Goal: Task Accomplishment & Management: Manage account settings

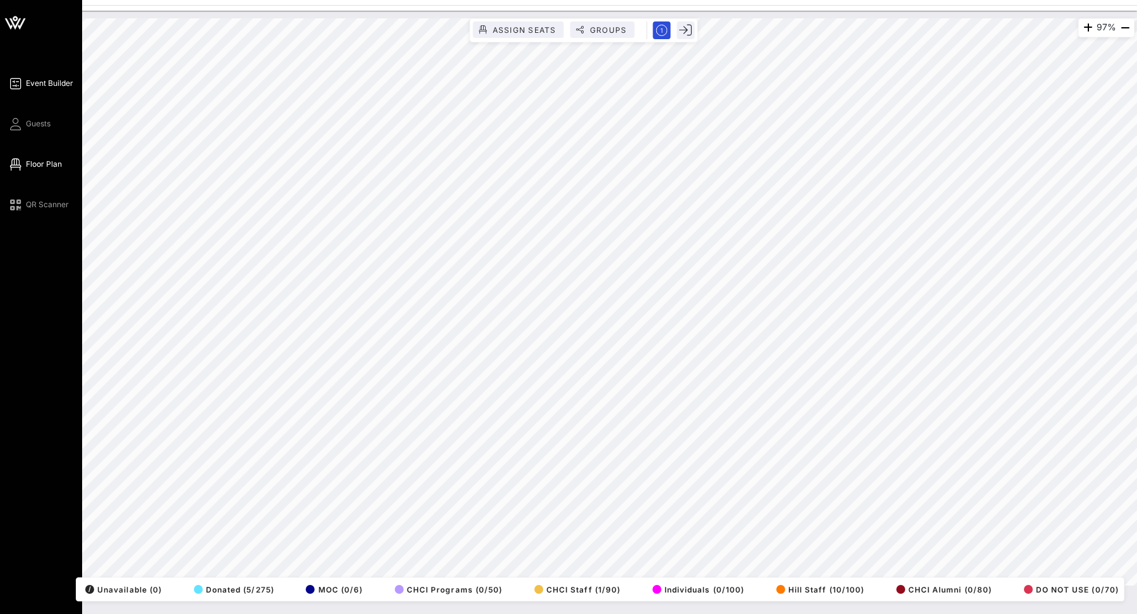
drag, startPoint x: 32, startPoint y: 121, endPoint x: 46, endPoint y: 81, distance: 42.4
click at [32, 121] on span "Guests" at bounding box center [38, 123] width 25 height 11
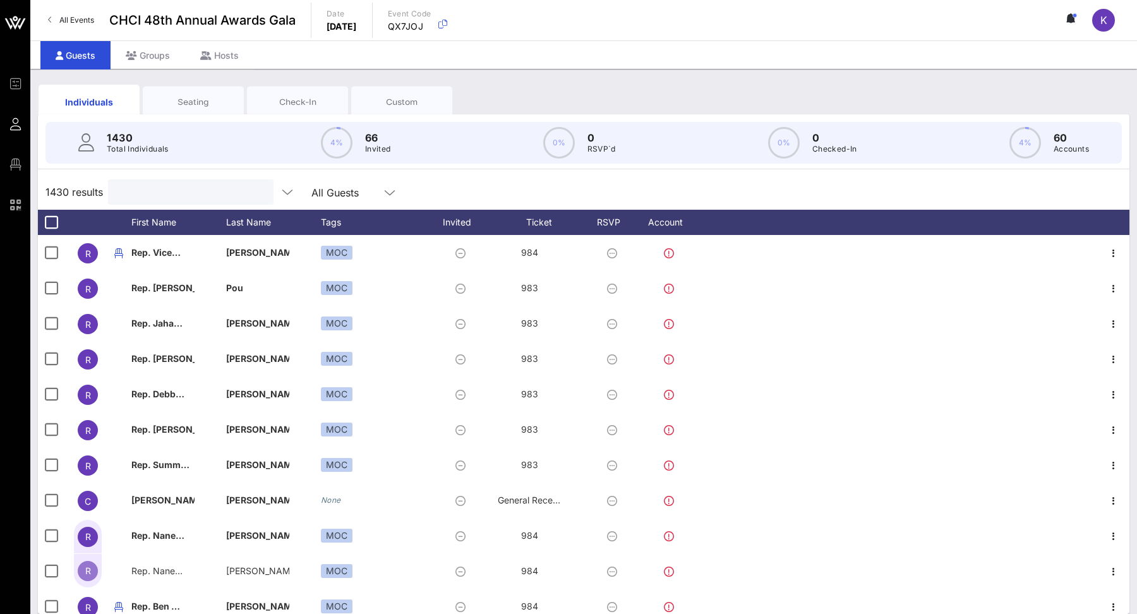
click at [176, 184] on input "text" at bounding box center [190, 192] width 148 height 16
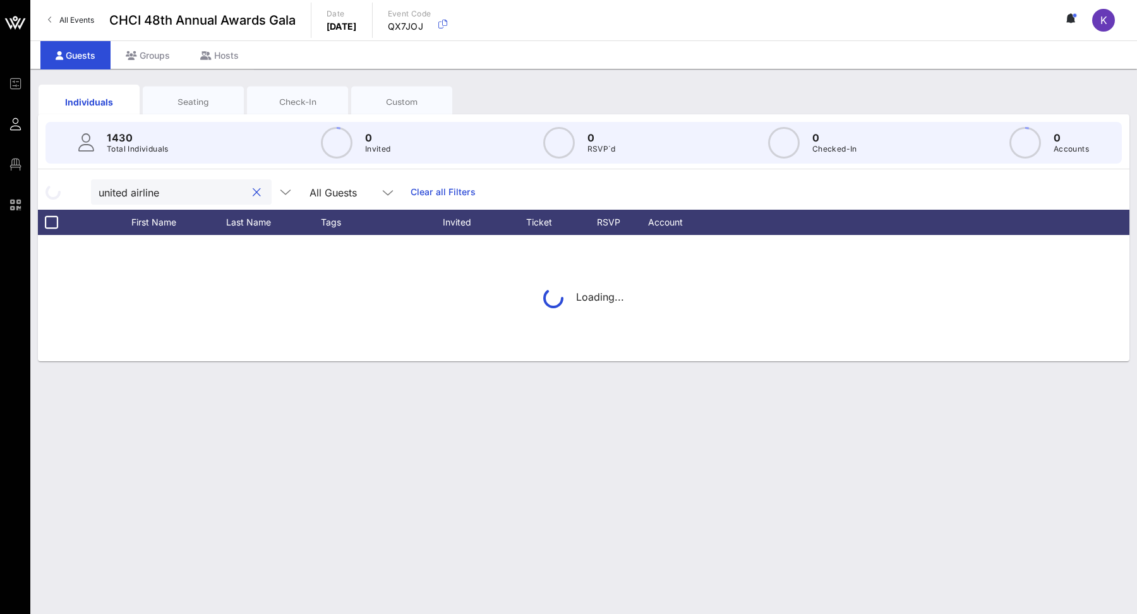
type input "united airlines"
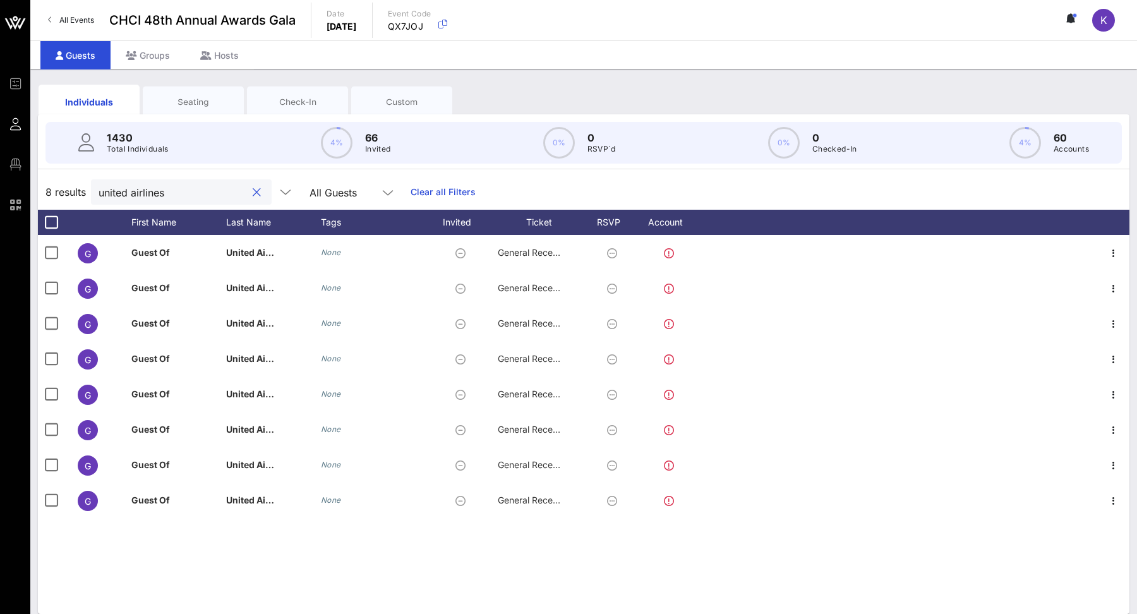
click at [253, 192] on button "clear icon" at bounding box center [257, 192] width 8 height 13
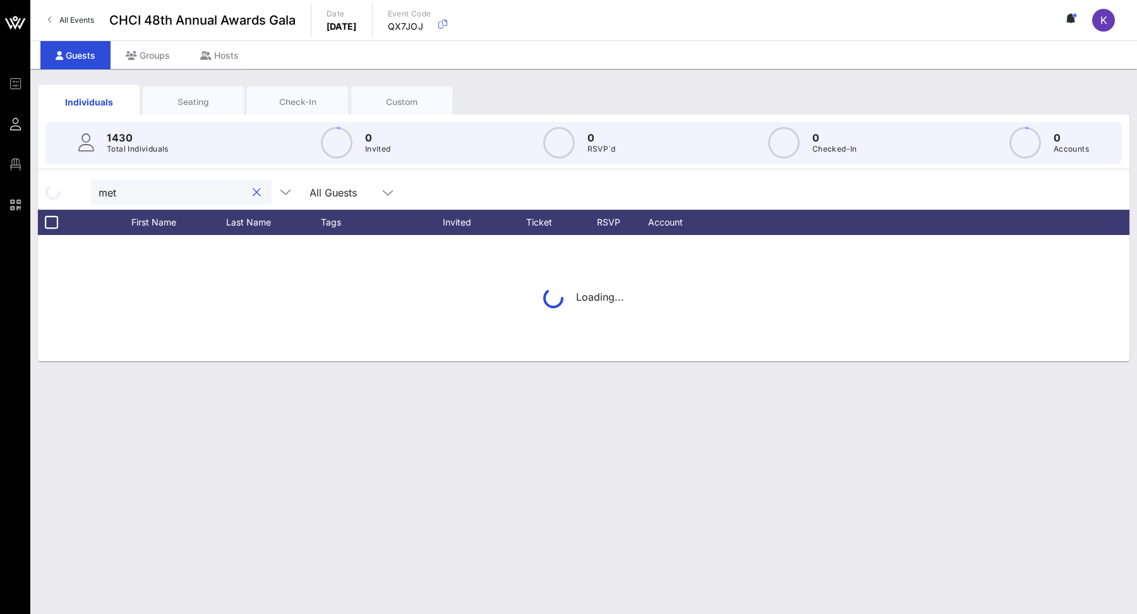
type input "meta"
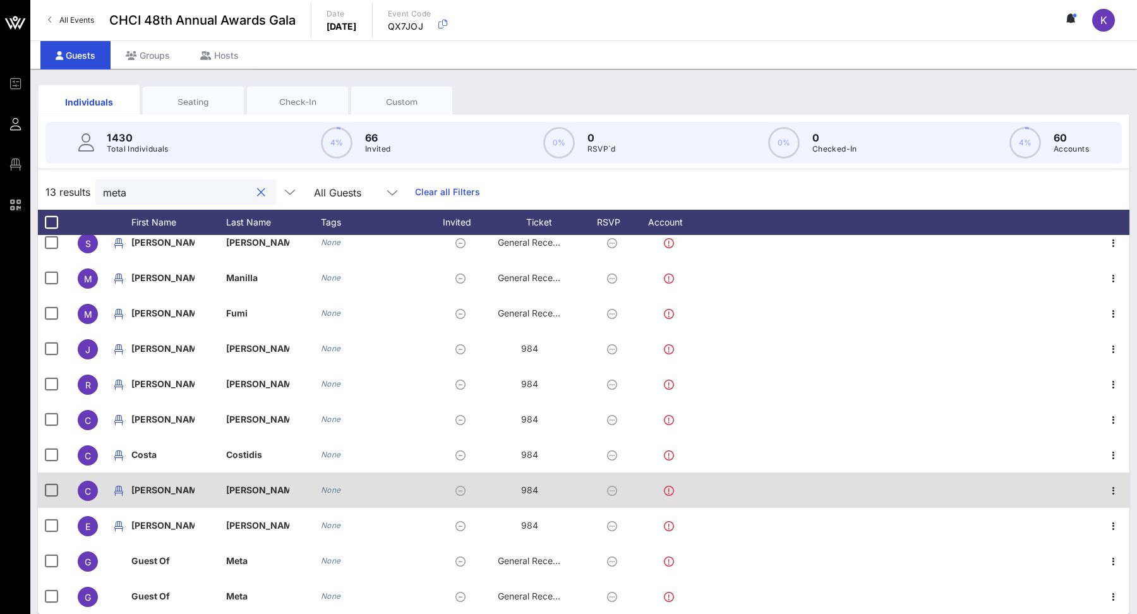
scroll to position [11, 0]
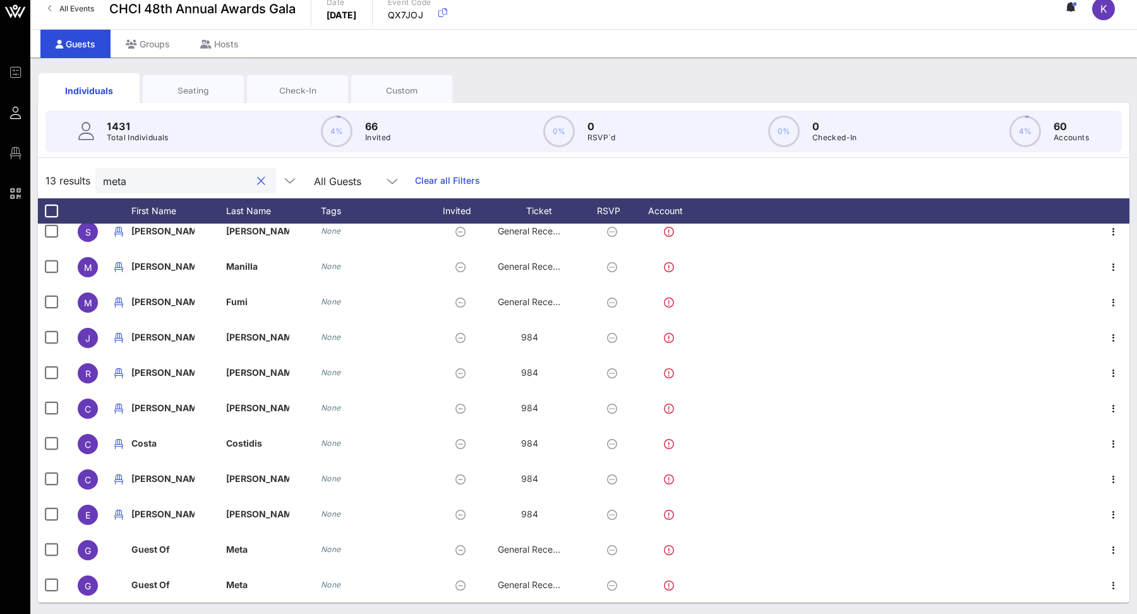
click at [257, 184] on button "clear icon" at bounding box center [261, 181] width 8 height 13
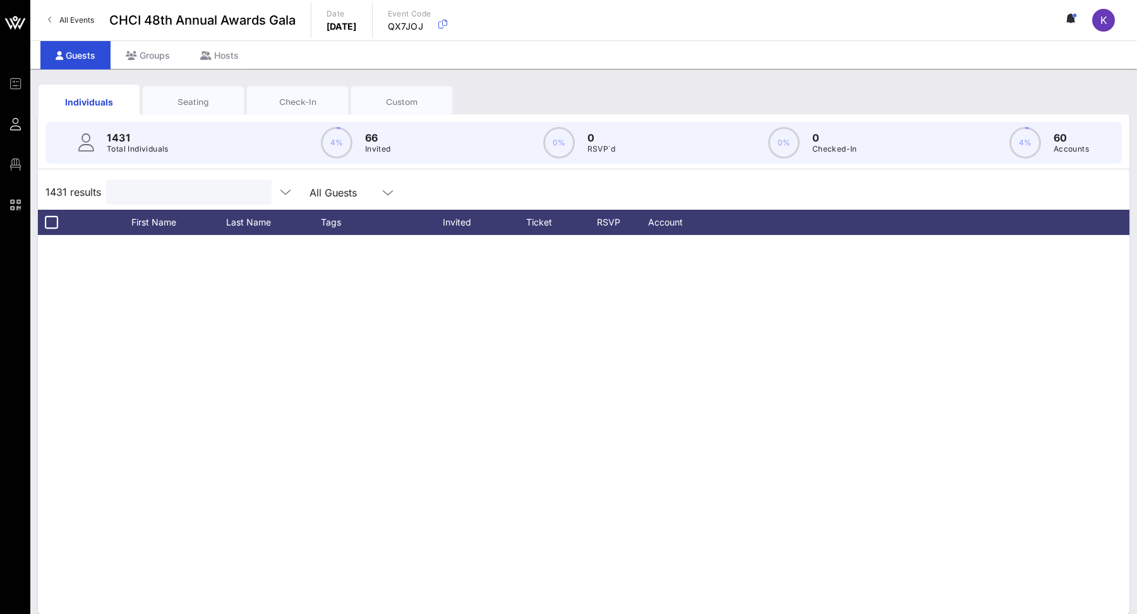
scroll to position [2044, 0]
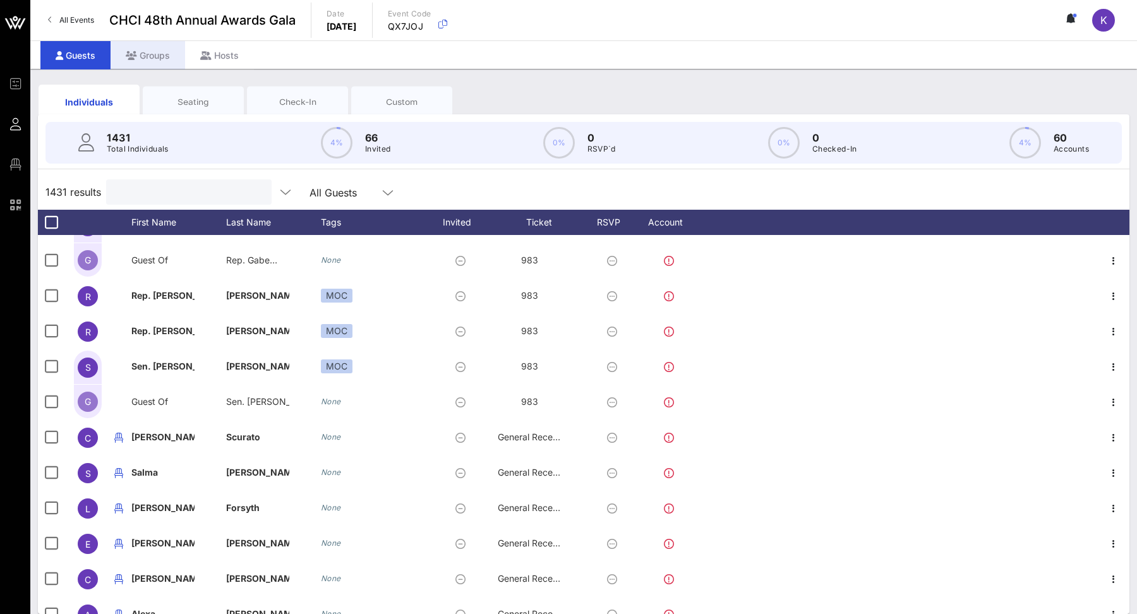
click at [147, 52] on div "Groups" at bounding box center [148, 55] width 75 height 28
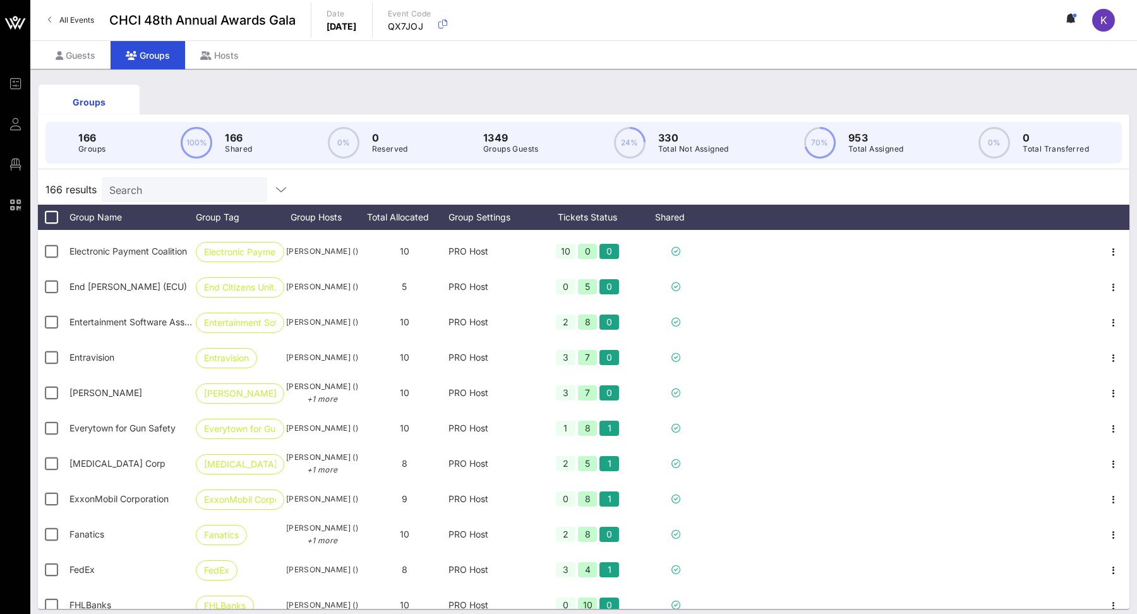
scroll to position [2547, 0]
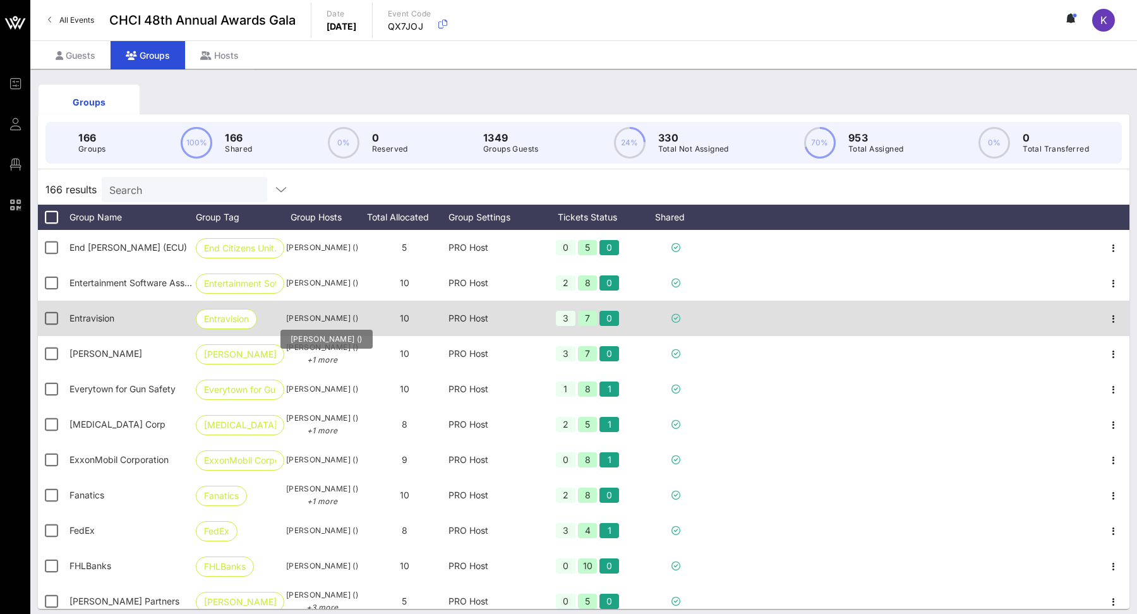
click at [320, 315] on span "[PERSON_NAME] ()" at bounding box center [322, 318] width 76 height 13
click at [1110, 317] on icon "button" at bounding box center [1113, 318] width 15 height 15
click at [956, 301] on div at bounding box center [906, 318] width 384 height 35
click at [88, 314] on span "Entravision" at bounding box center [91, 318] width 45 height 11
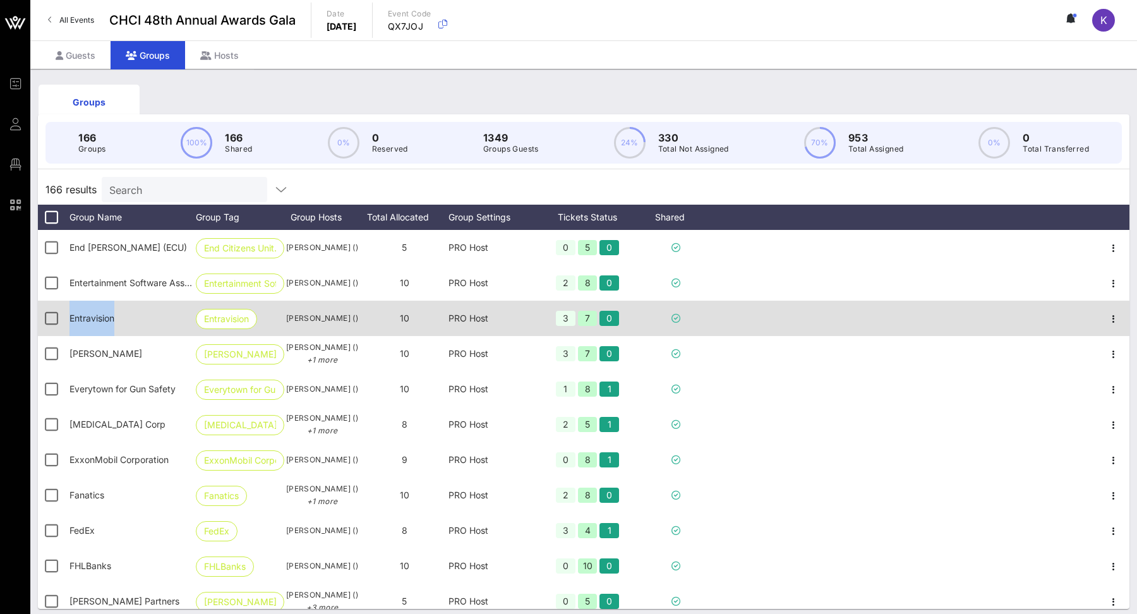
click at [88, 314] on span "Entravision" at bounding box center [91, 318] width 45 height 11
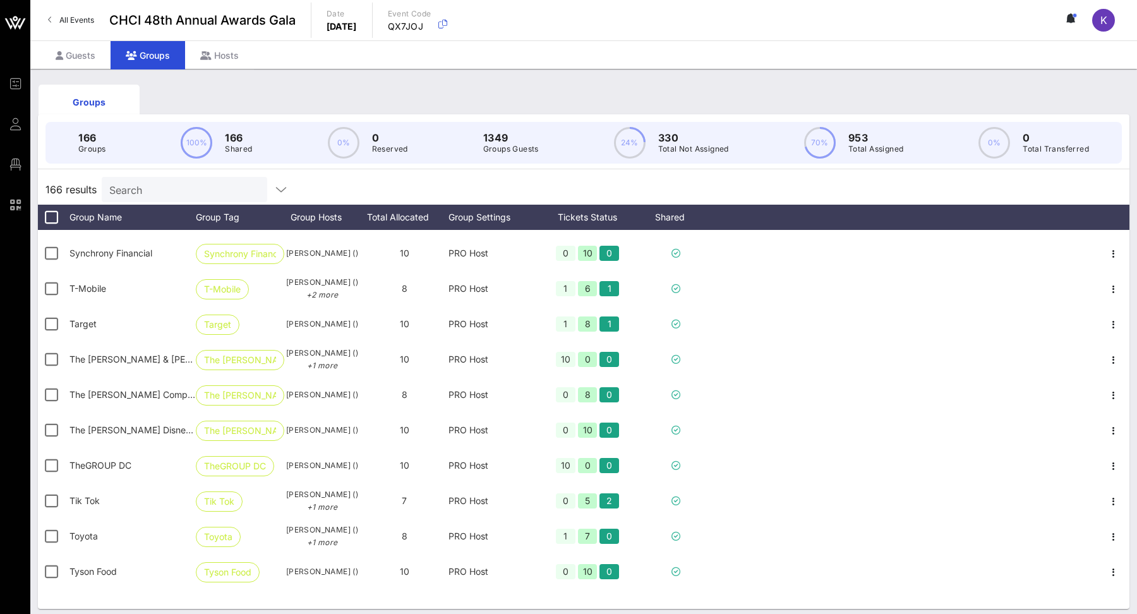
scroll to position [5160, 0]
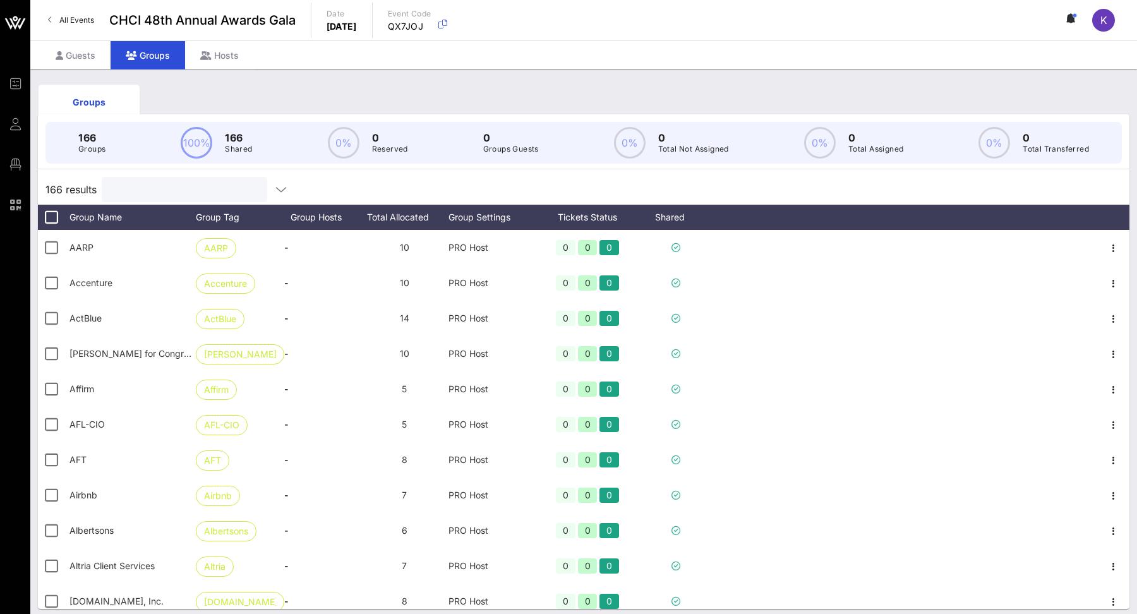
click at [148, 181] on input "text" at bounding box center [183, 189] width 148 height 16
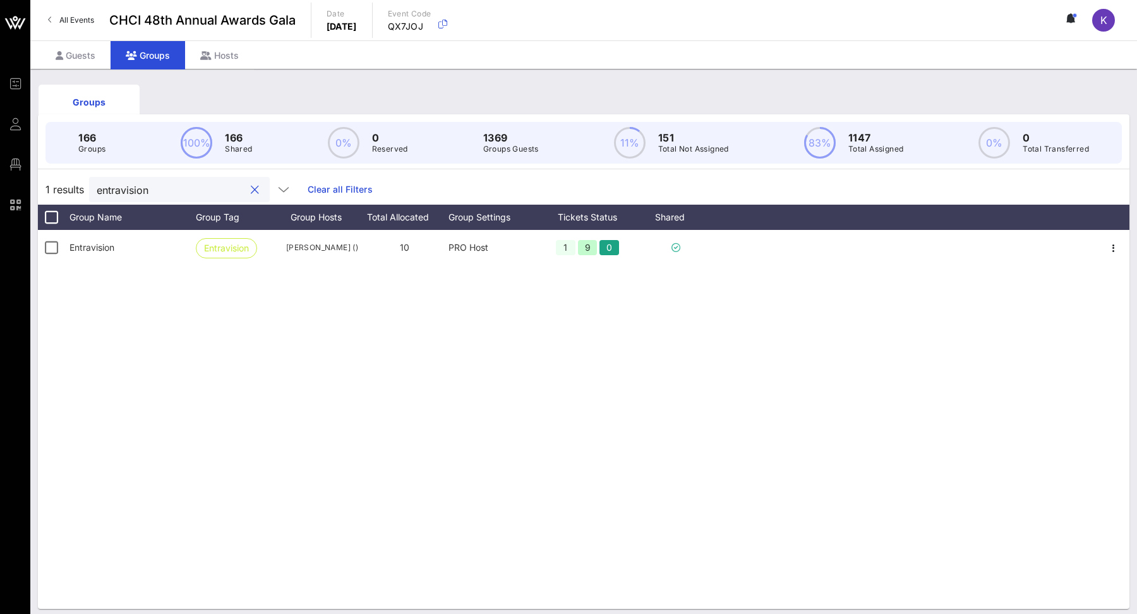
type input "entravision"
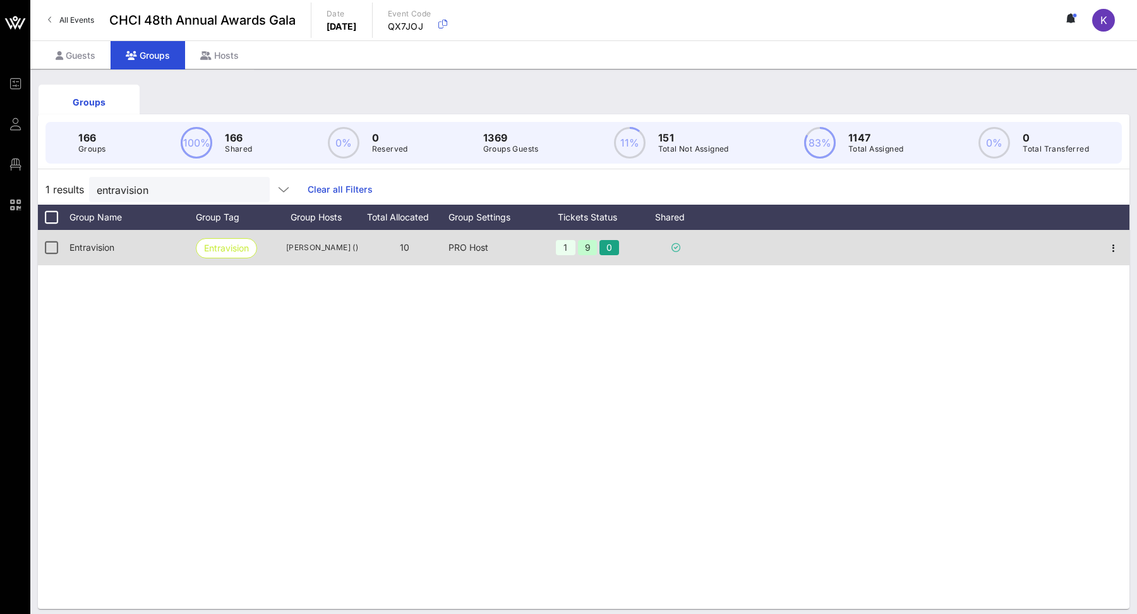
click at [163, 252] on div "Entravision" at bounding box center [132, 247] width 126 height 35
click at [570, 247] on div "1" at bounding box center [566, 247] width 20 height 15
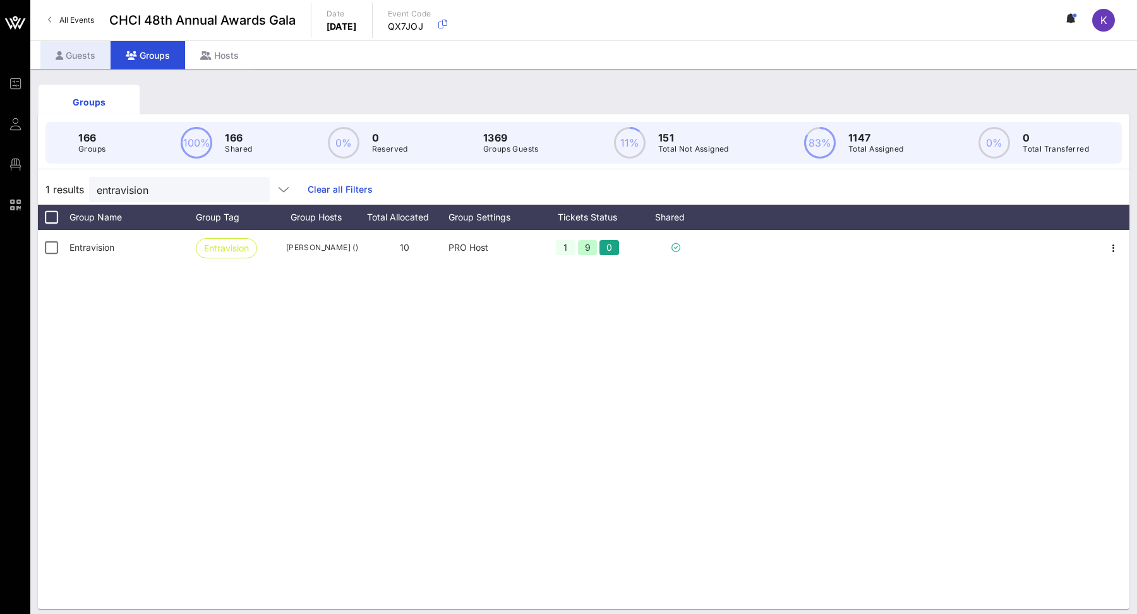
click at [80, 54] on div "Guests" at bounding box center [75, 55] width 70 height 28
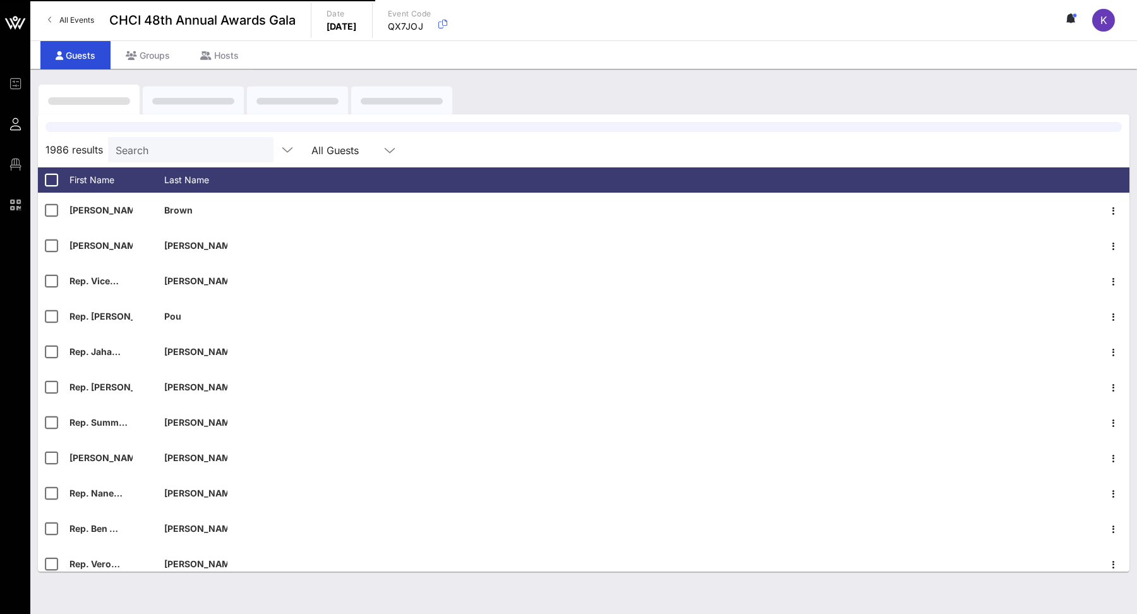
click at [136, 147] on input "Search" at bounding box center [190, 149] width 148 height 16
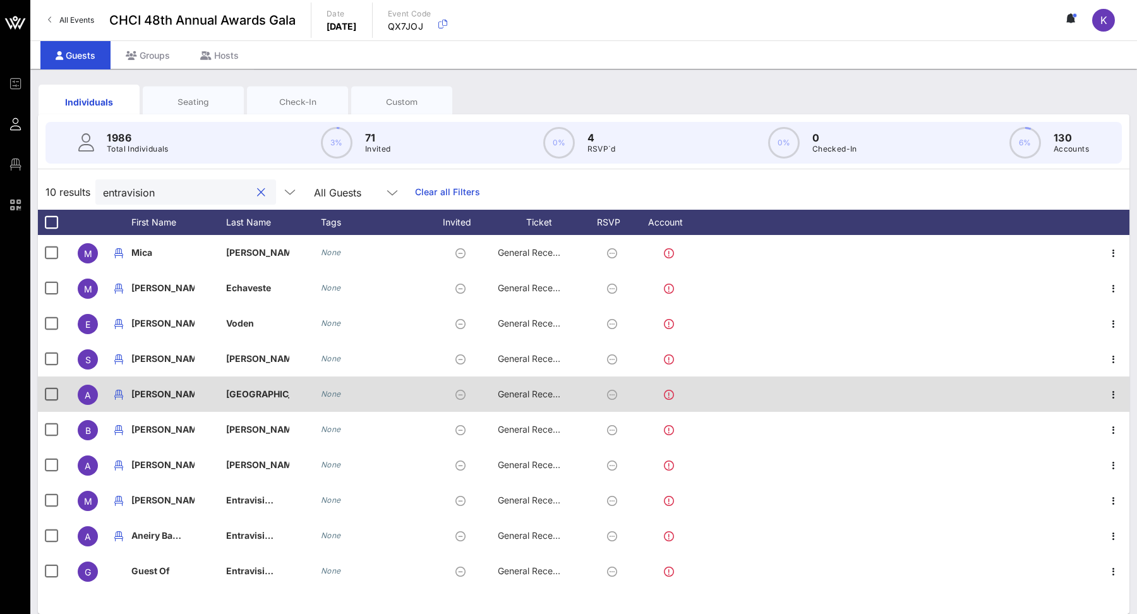
scroll to position [11, 0]
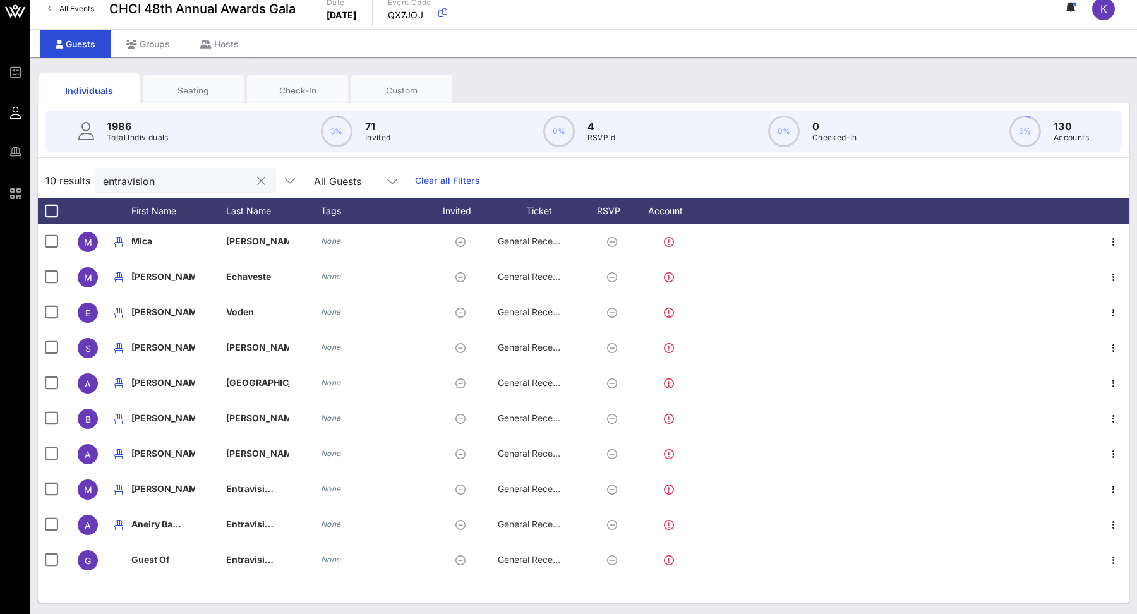
click at [184, 181] on input "entravision" at bounding box center [177, 180] width 148 height 16
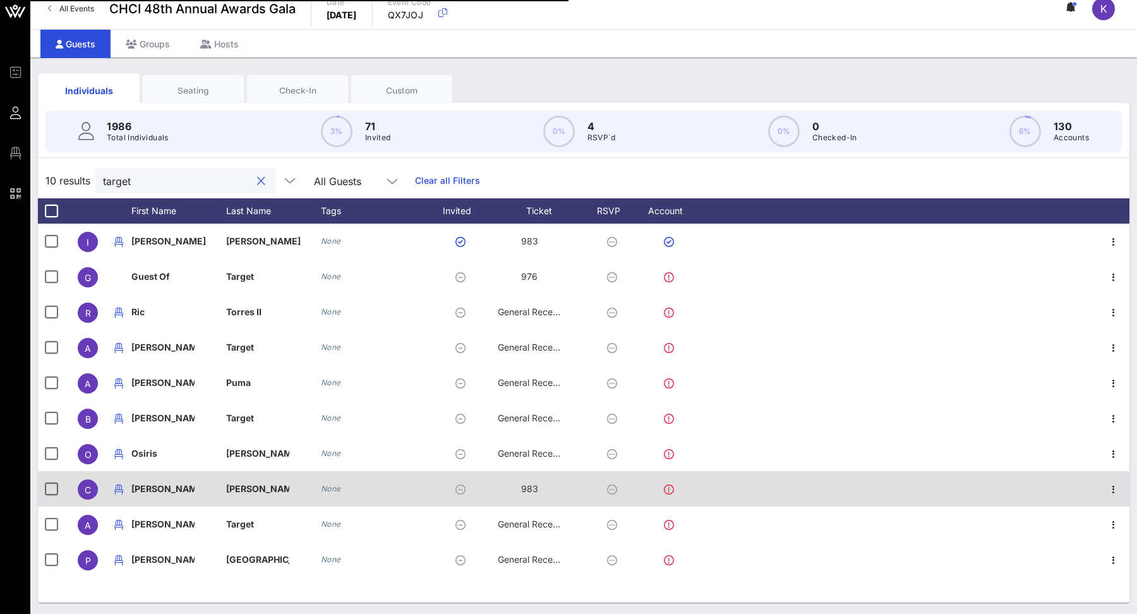
type input "target"
click at [898, 491] on div at bounding box center [902, 488] width 392 height 35
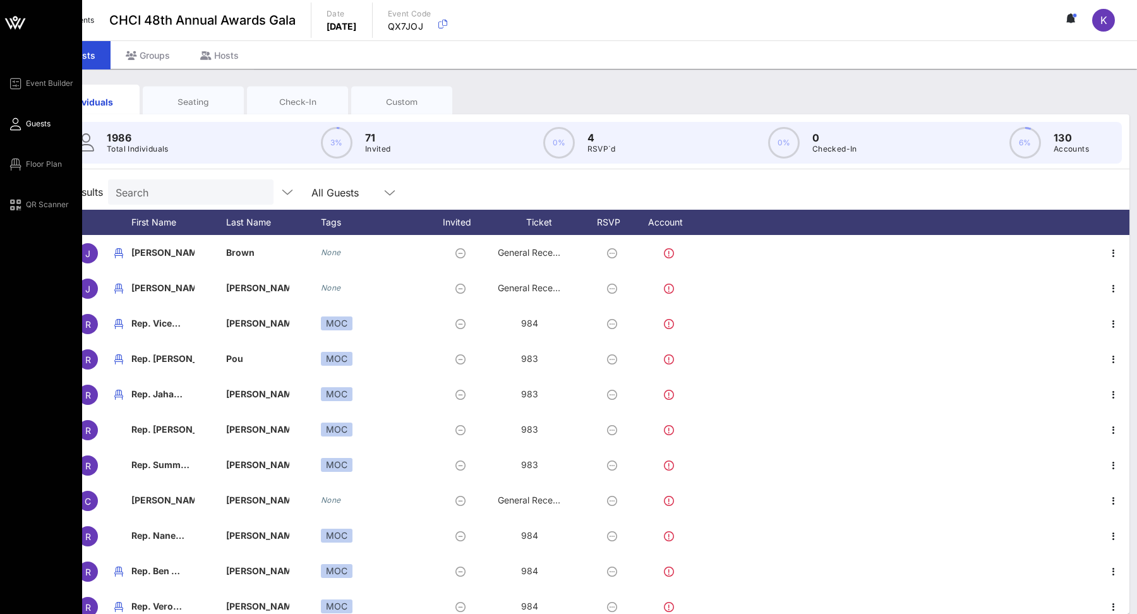
click at [28, 172] on div "Event Builder Guests Floor Plan QR Scanner" at bounding box center [45, 144] width 75 height 136
click at [27, 163] on span "Floor Plan" at bounding box center [44, 164] width 36 height 11
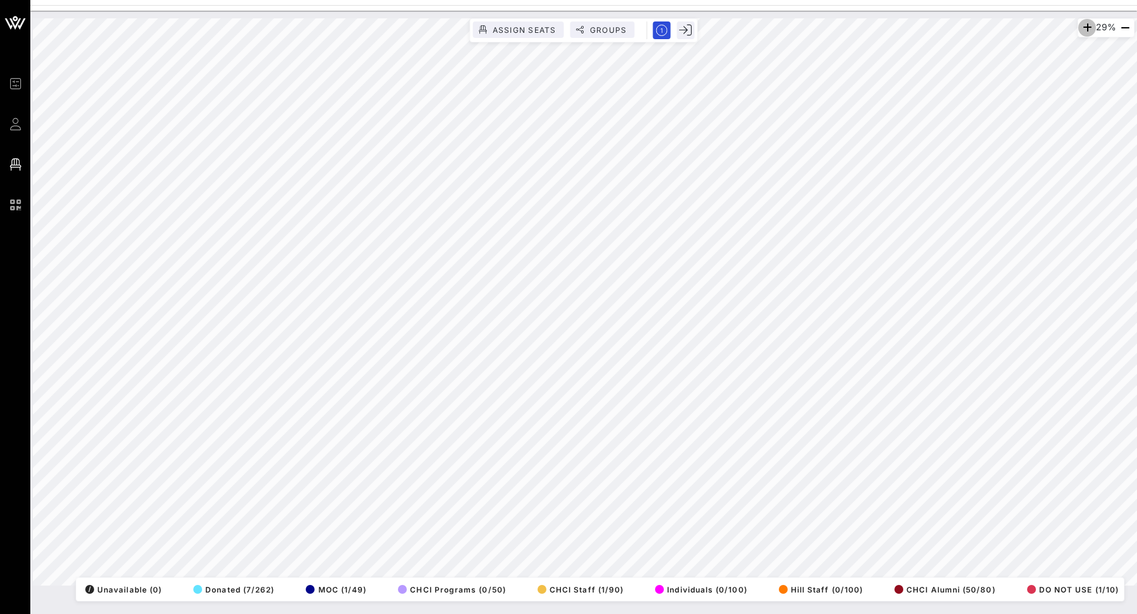
click at [1081, 27] on icon "button" at bounding box center [1086, 27] width 15 height 15
click at [1080, 27] on icon "button" at bounding box center [1087, 27] width 15 height 15
click at [1080, 27] on icon "button" at bounding box center [1086, 27] width 15 height 15
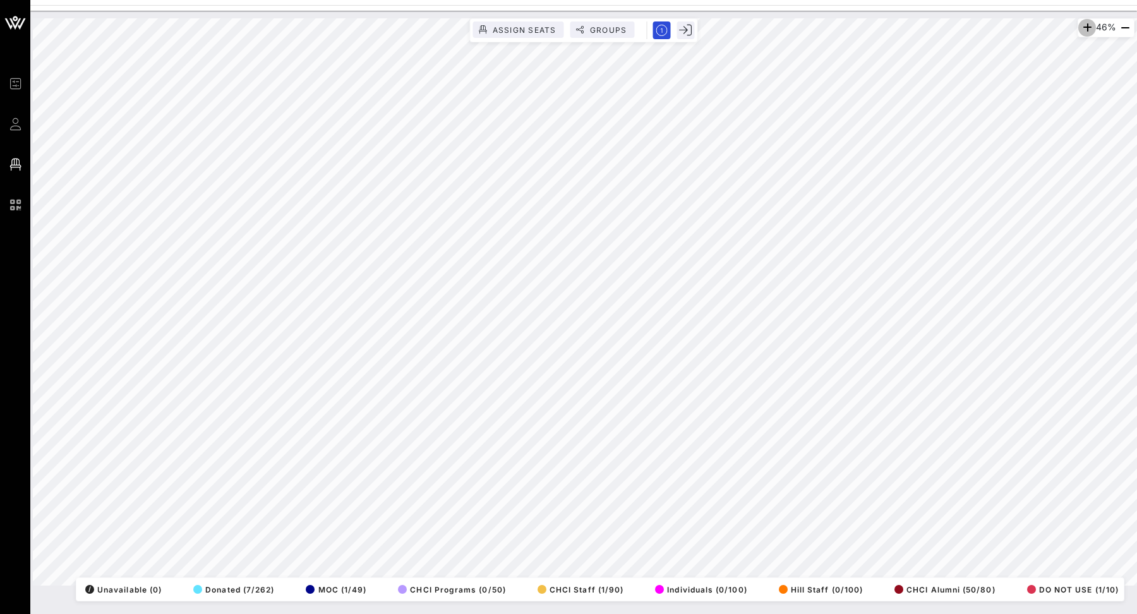
click at [1080, 27] on icon "button" at bounding box center [1086, 27] width 15 height 15
click at [1082, 27] on icon "button" at bounding box center [1089, 27] width 15 height 15
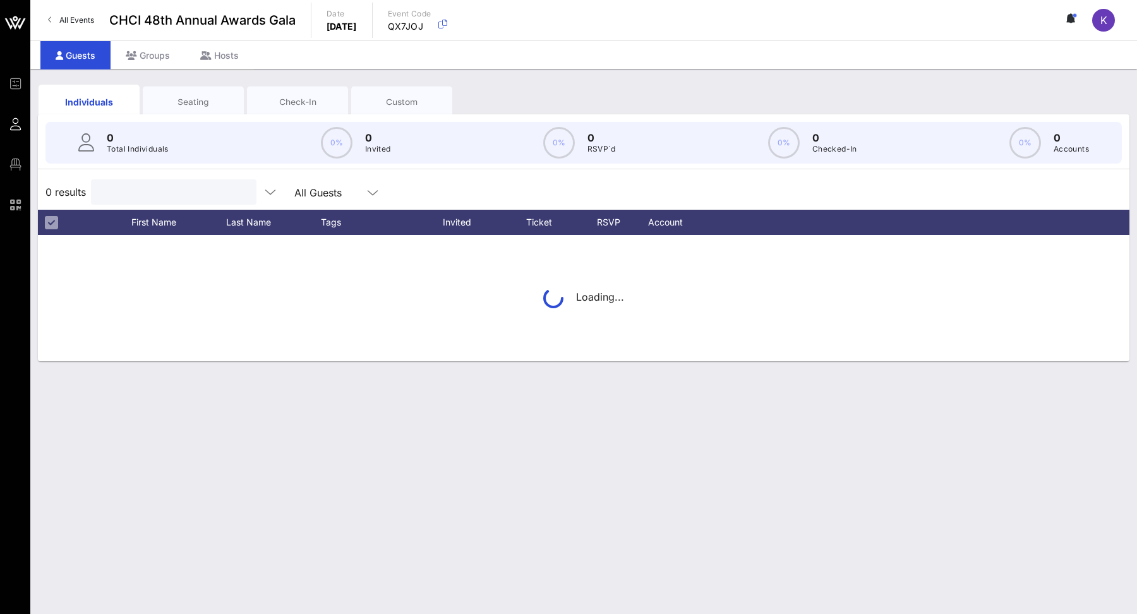
click at [157, 194] on input "text" at bounding box center [173, 192] width 148 height 16
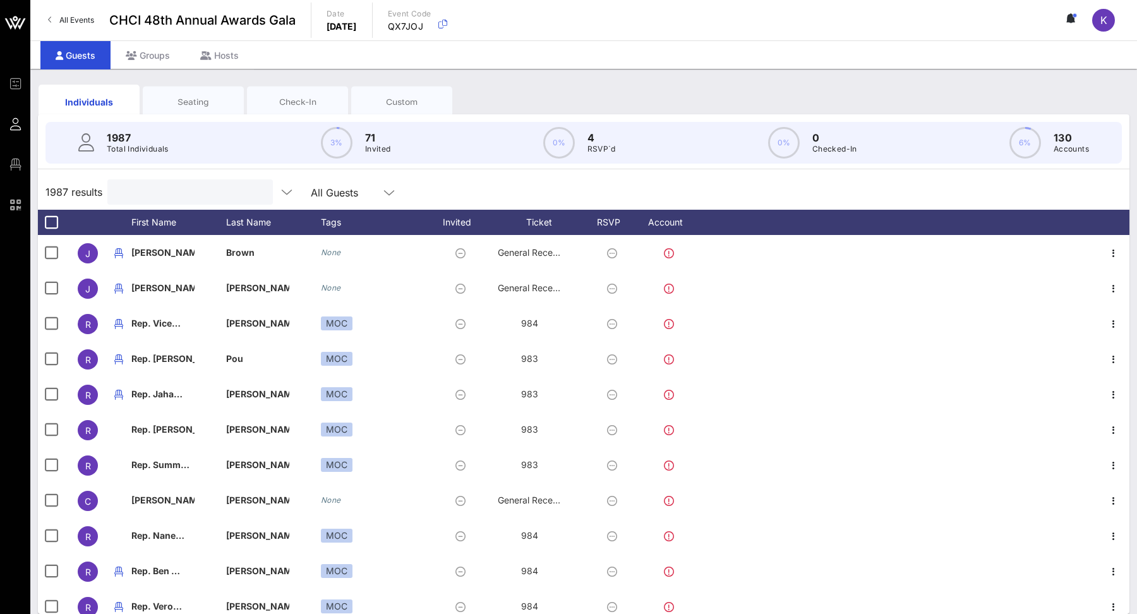
type input "h"
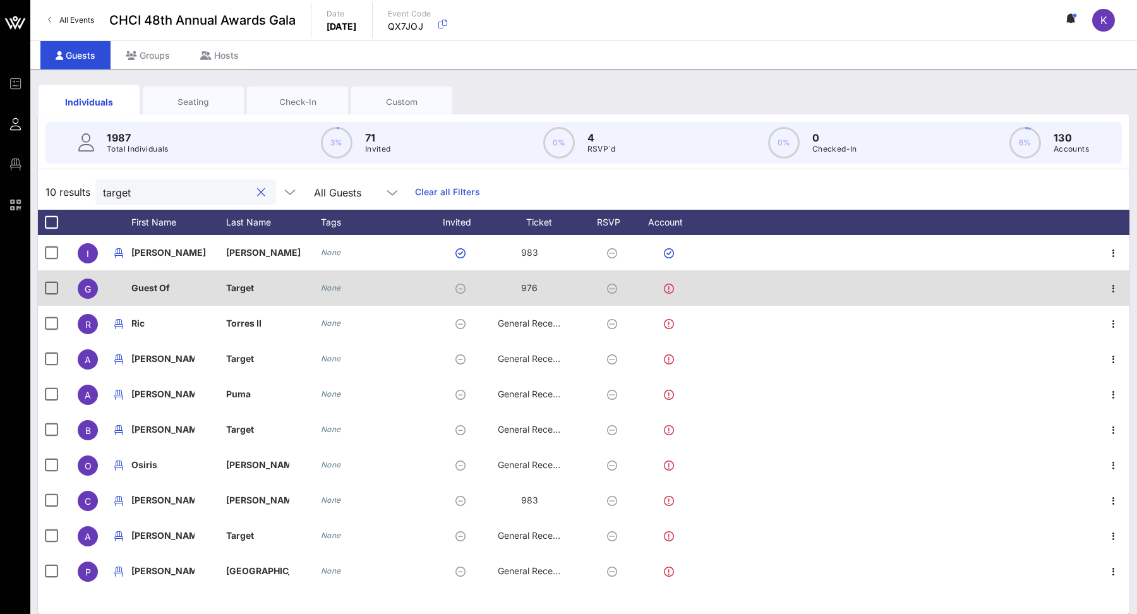
scroll to position [11, 0]
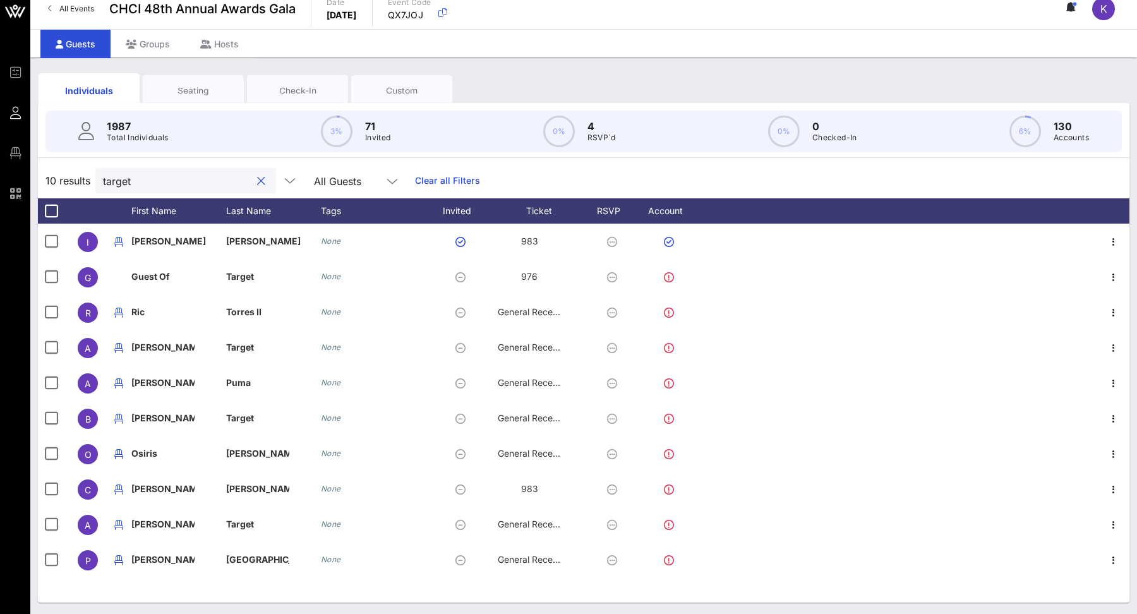
type input "target"
click at [257, 176] on button "clear icon" at bounding box center [261, 181] width 8 height 13
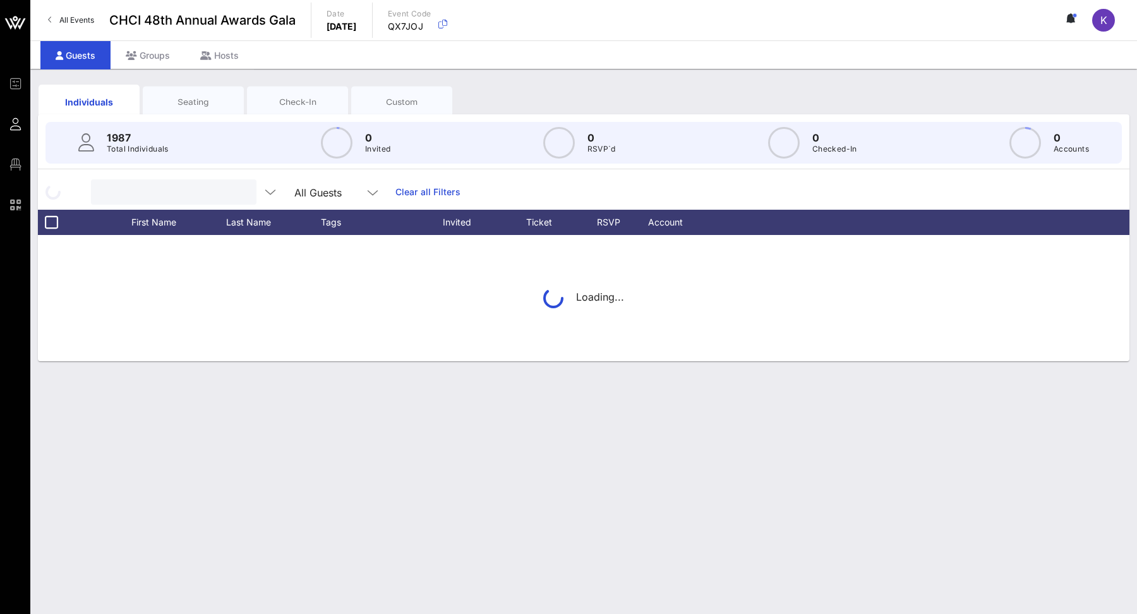
scroll to position [0, 0]
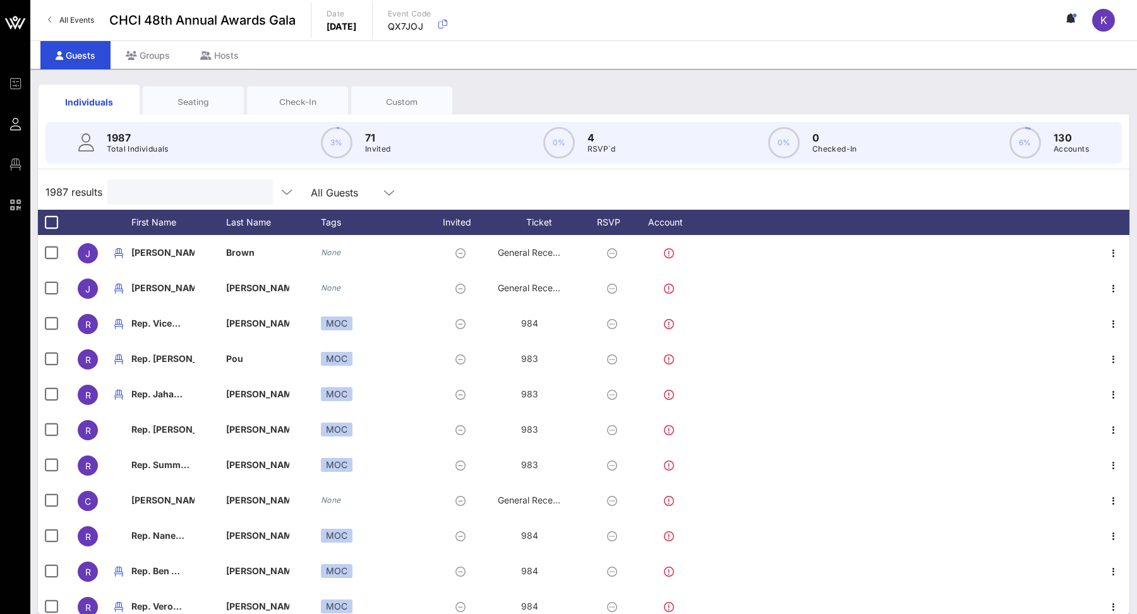
click at [149, 191] on input "text" at bounding box center [189, 192] width 148 height 16
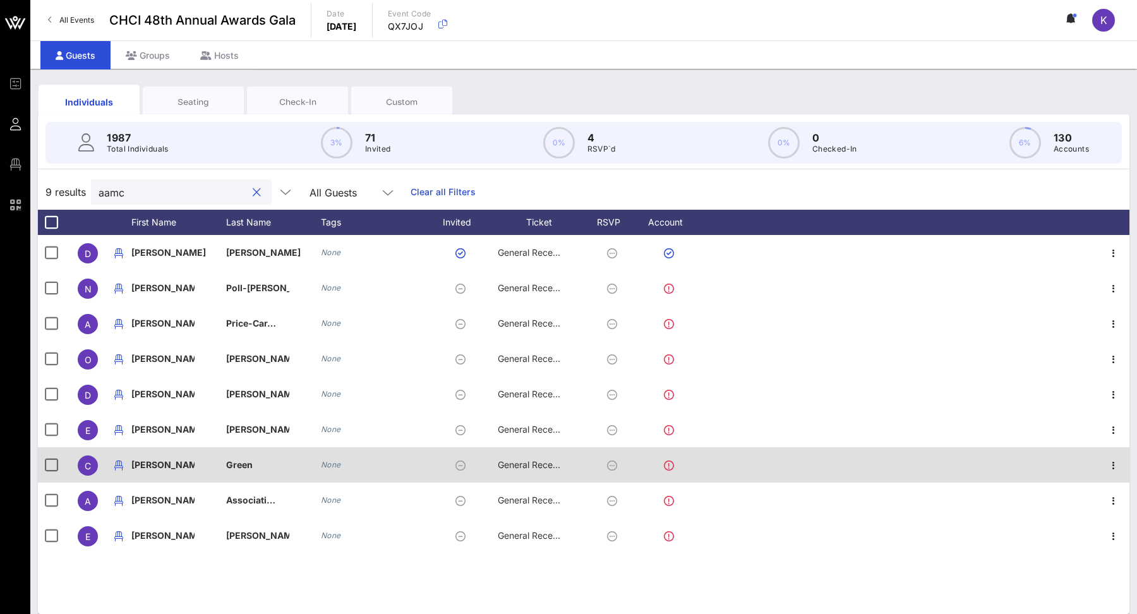
scroll to position [11, 0]
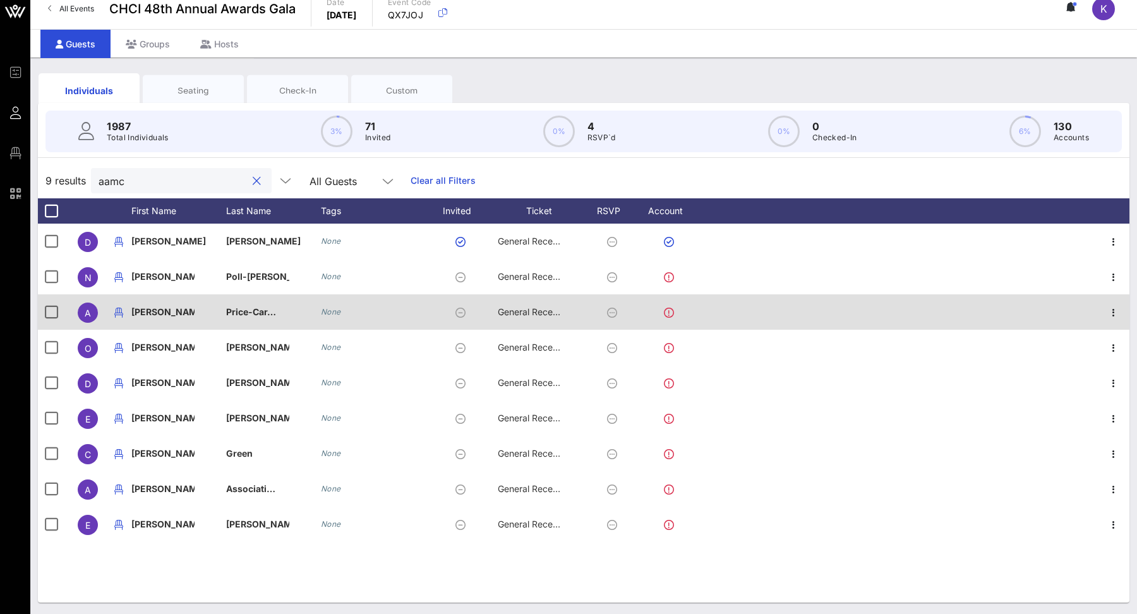
type input "aamc"
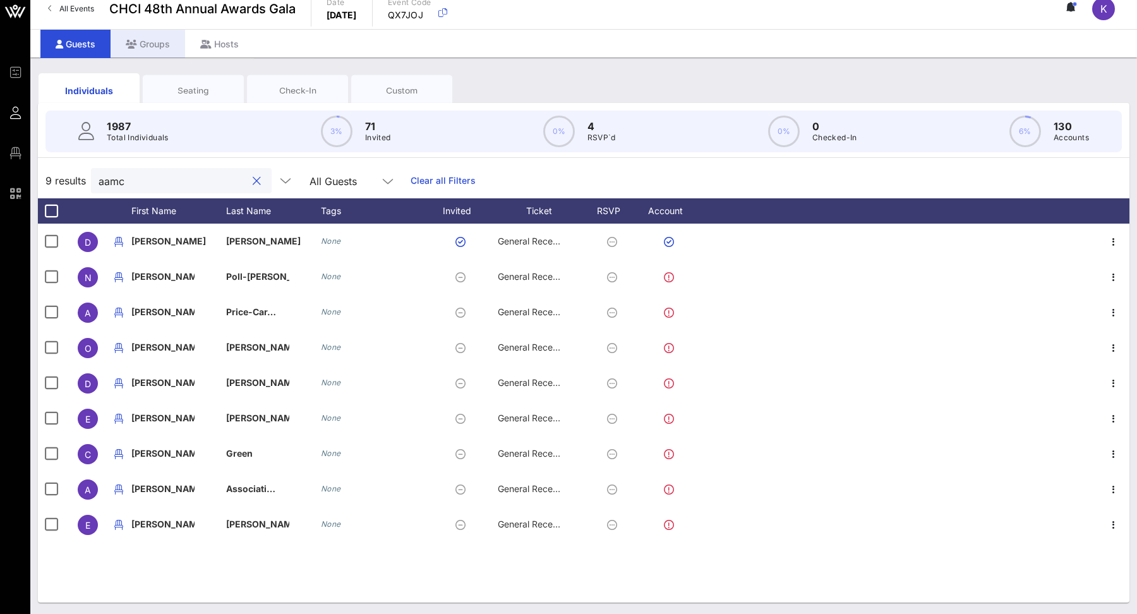
click at [155, 43] on div "Groups" at bounding box center [148, 44] width 75 height 28
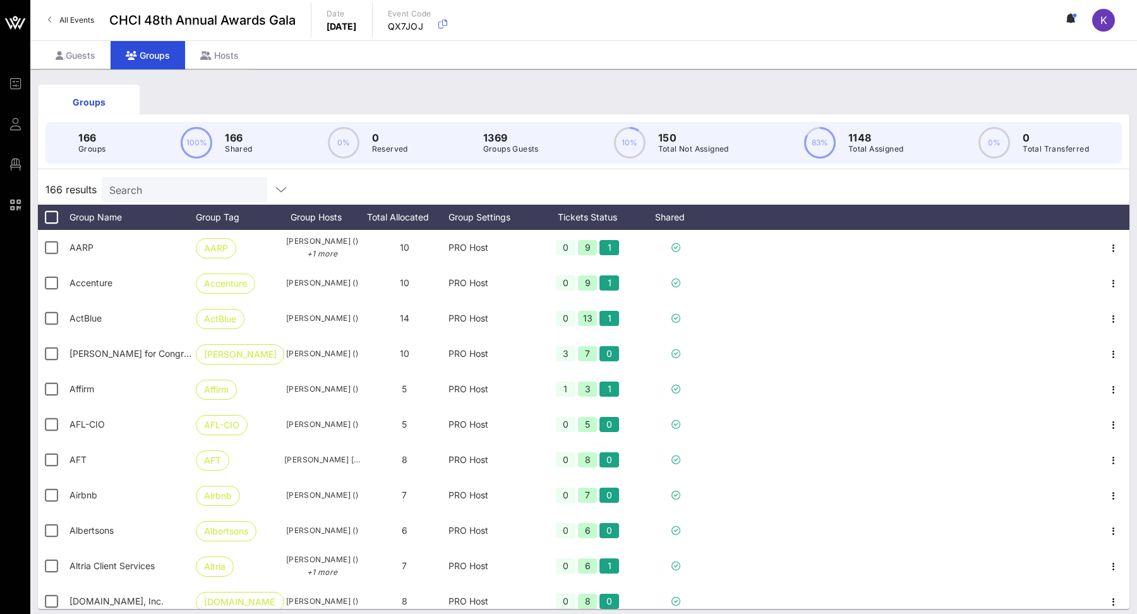
click at [188, 181] on input "Search" at bounding box center [183, 189] width 148 height 16
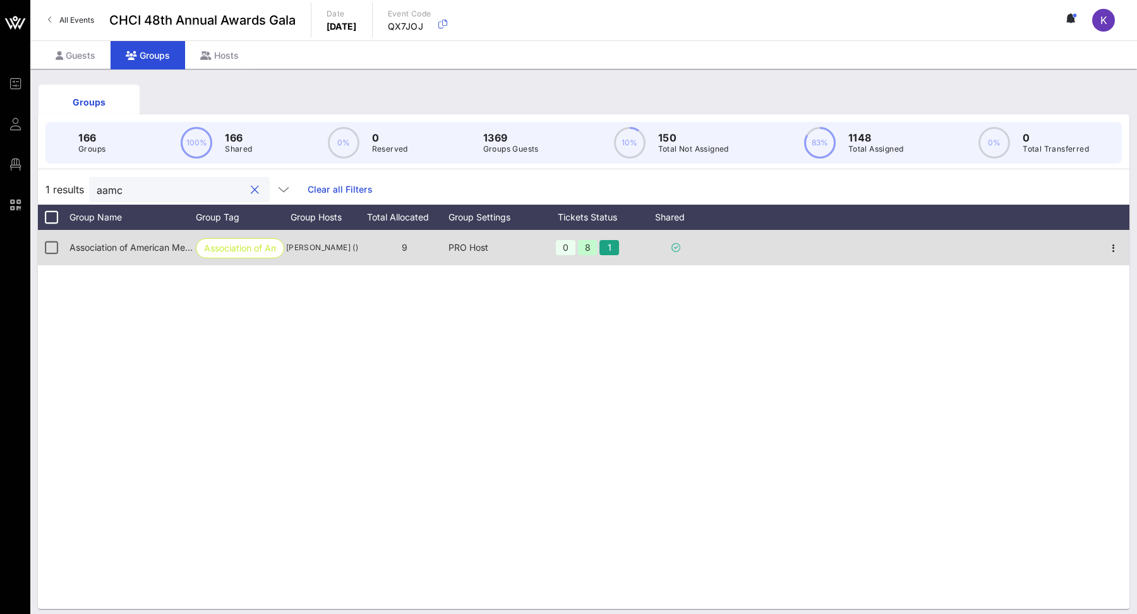
type input "aamc"
click at [340, 236] on div "Danielle P. Turnipseed ()" at bounding box center [322, 247] width 76 height 35
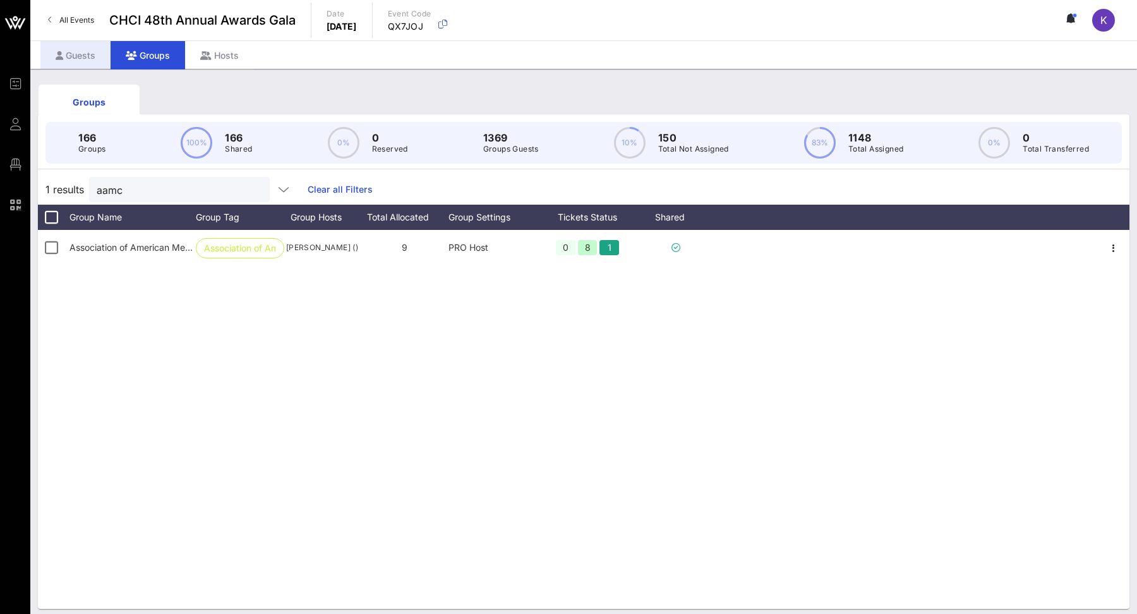
click at [92, 58] on div "Guests" at bounding box center [75, 55] width 70 height 28
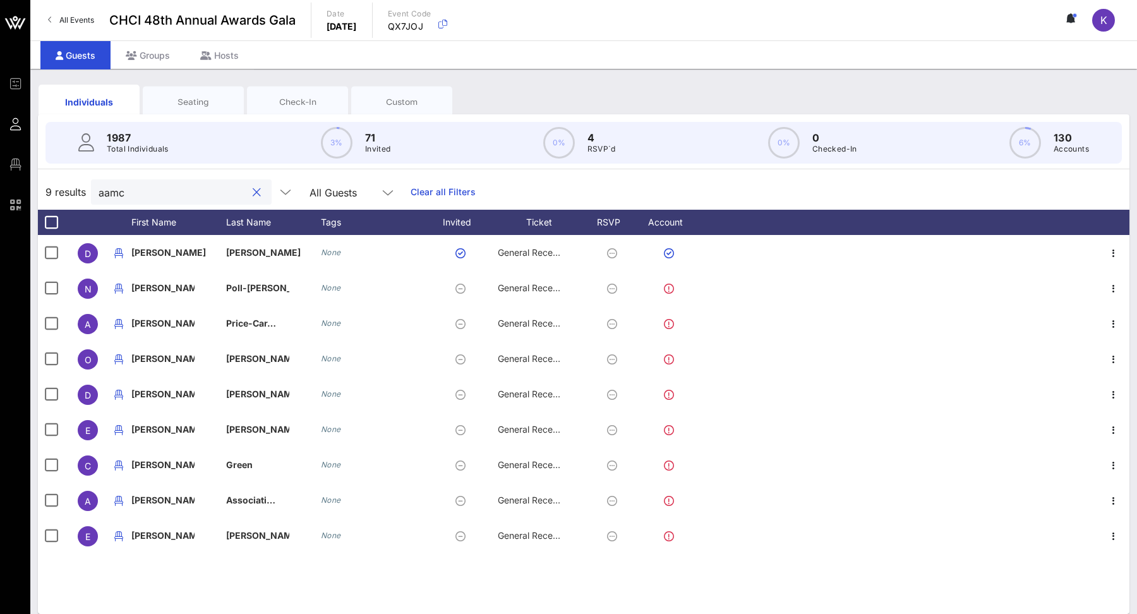
click at [149, 189] on input "aamc" at bounding box center [173, 192] width 148 height 16
click at [128, 199] on input "aamc" at bounding box center [173, 192] width 148 height 16
type input "r"
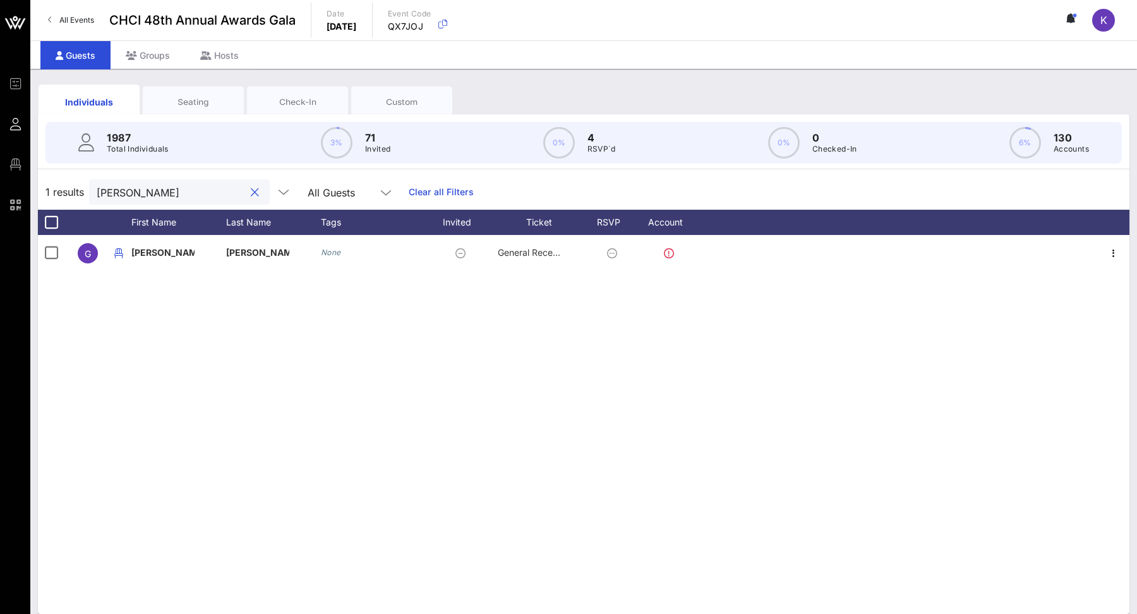
type input "graham mason"
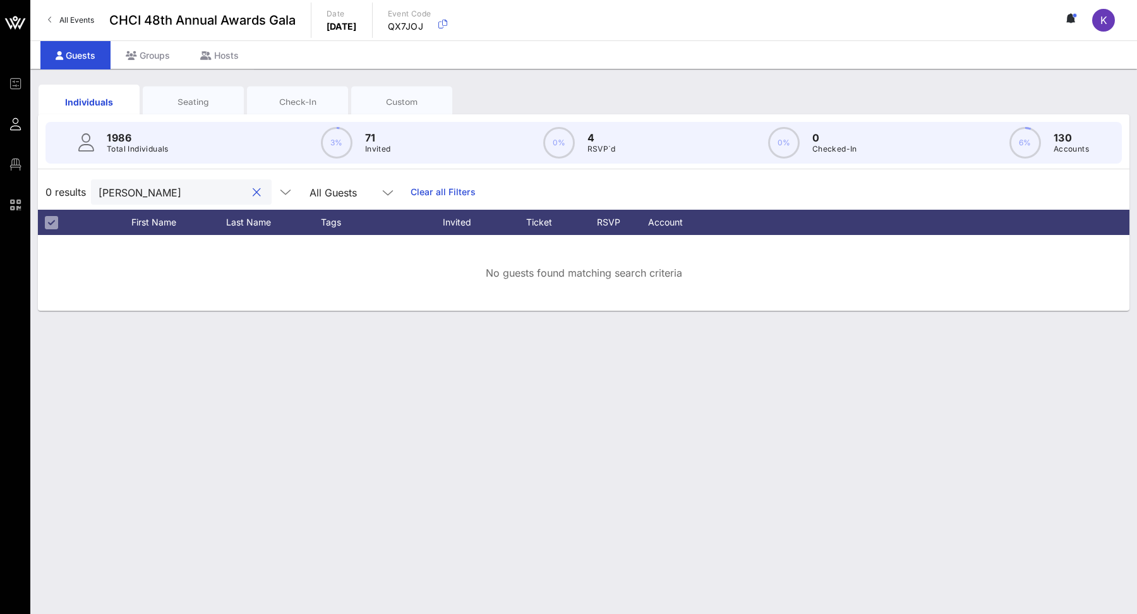
click at [253, 188] on button "clear icon" at bounding box center [257, 192] width 8 height 13
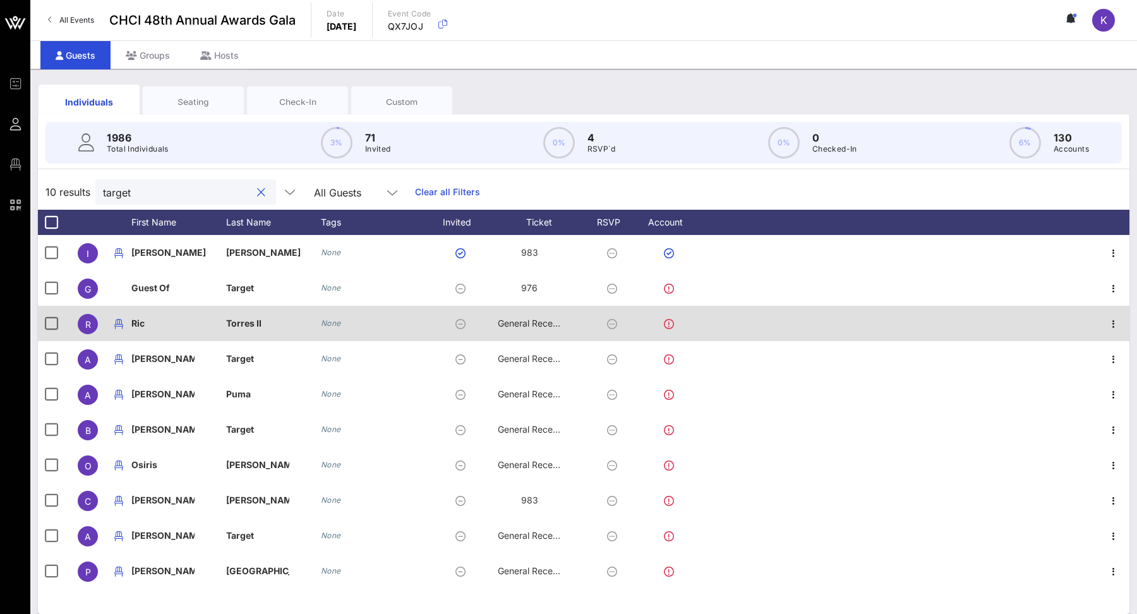
scroll to position [11, 0]
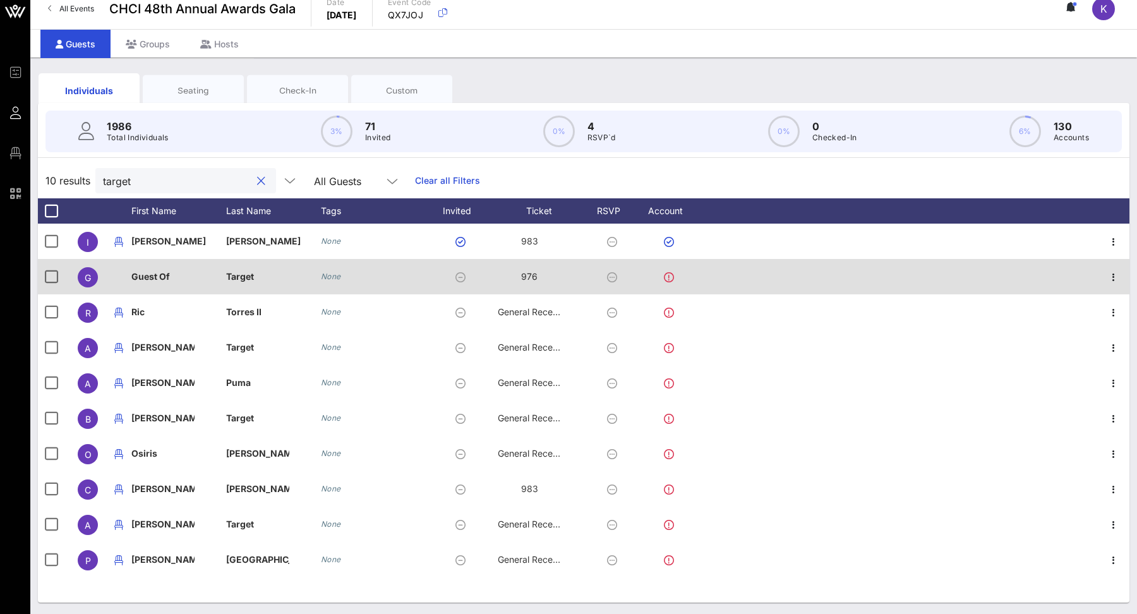
type input "target"
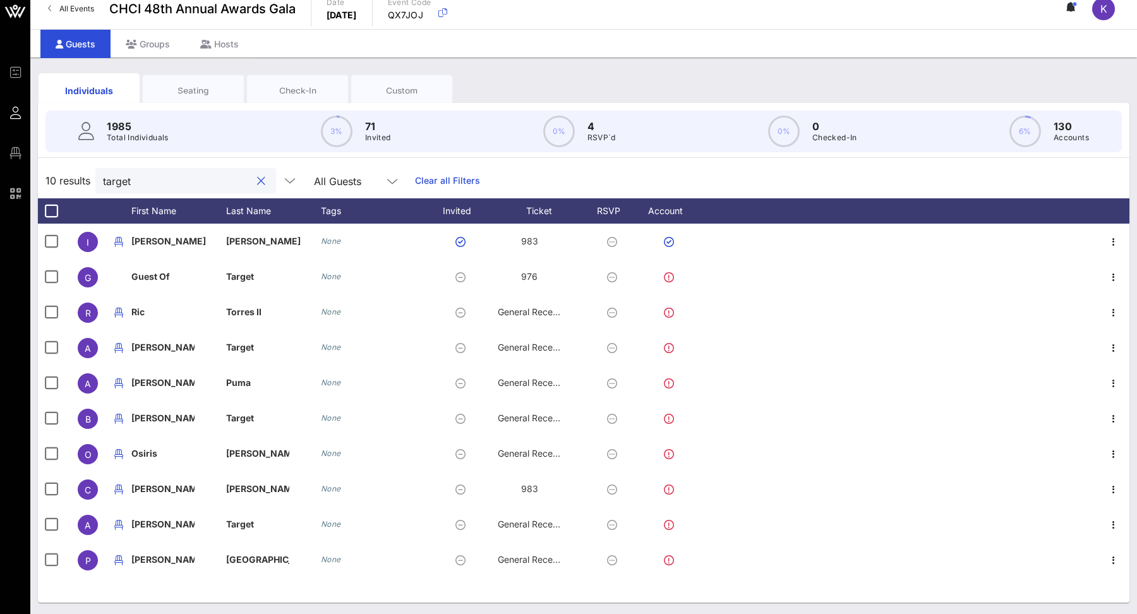
click at [253, 176] on div at bounding box center [260, 181] width 15 height 15
click at [257, 176] on button "clear icon" at bounding box center [261, 181] width 8 height 13
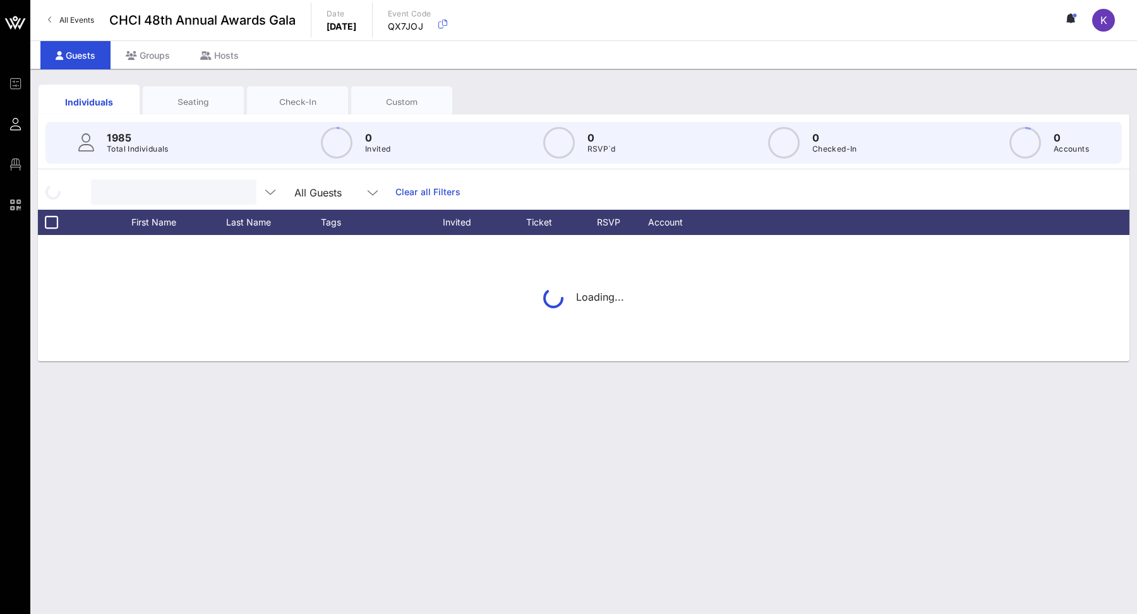
scroll to position [0, 0]
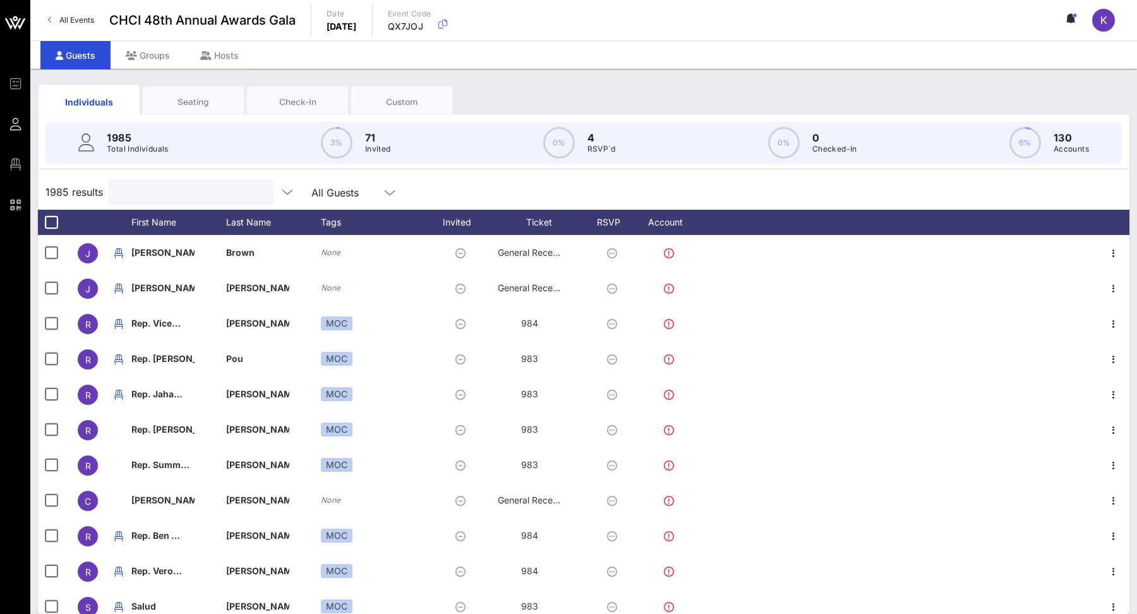
click at [160, 188] on input "text" at bounding box center [190, 192] width 148 height 16
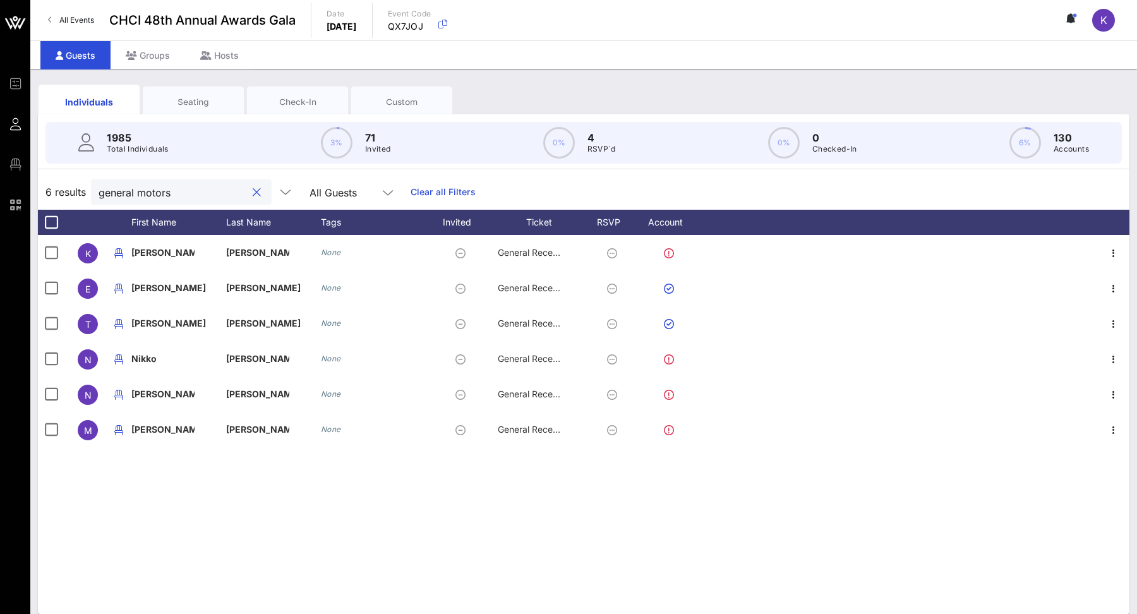
type input "general motors"
click at [186, 497] on div "K Kyle Shelly None General Reception E Eric Feldman None General Reception T To…" at bounding box center [583, 424] width 1091 height 379
click at [190, 508] on div "K Kyle Shelly None General Reception E Eric Feldman None General Reception T To…" at bounding box center [583, 424] width 1091 height 379
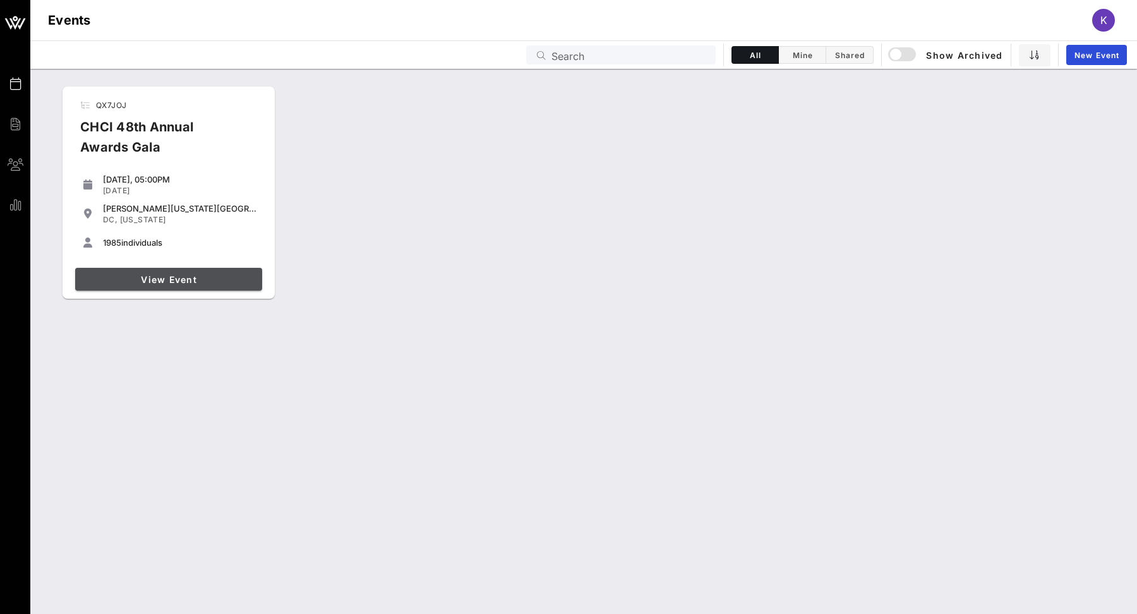
click at [179, 281] on span "View Event" at bounding box center [168, 279] width 177 height 11
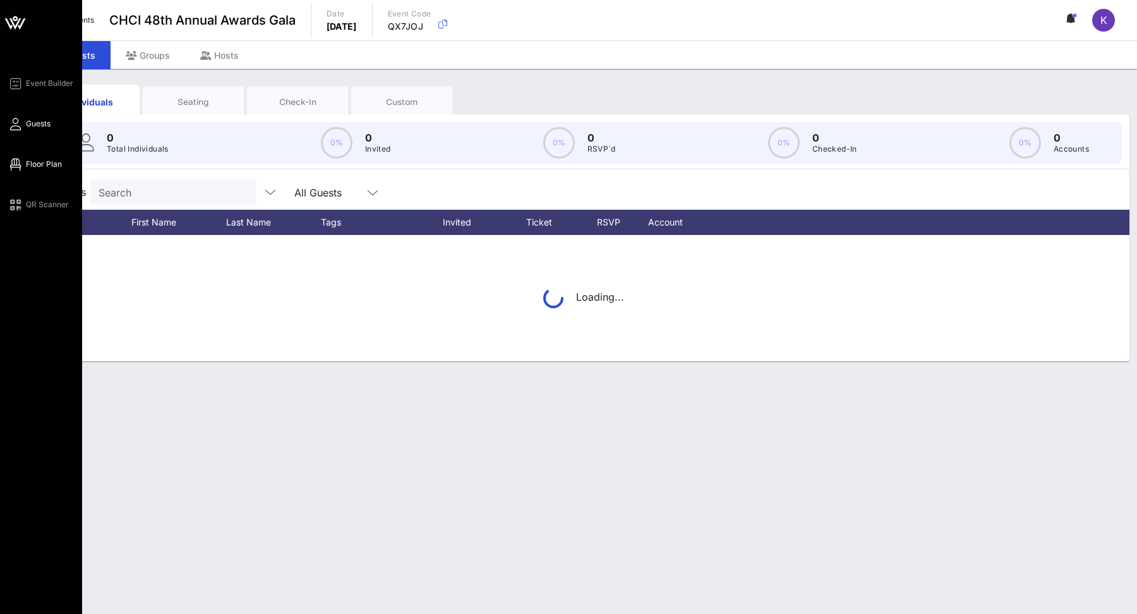
click at [22, 166] on link "Floor Plan" at bounding box center [35, 164] width 54 height 15
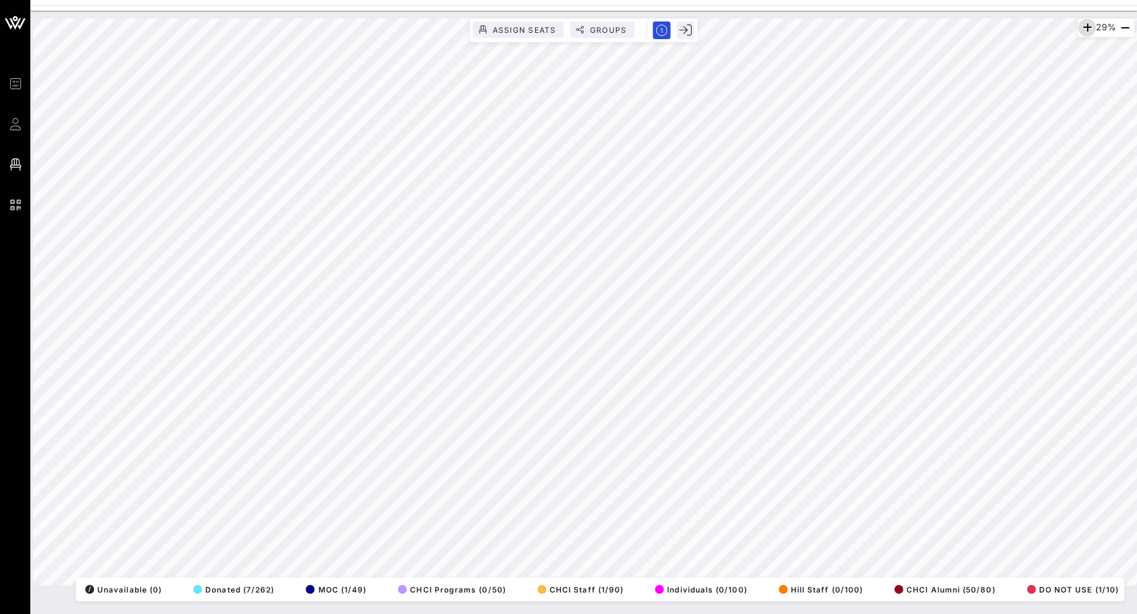
click at [1090, 26] on icon "button" at bounding box center [1086, 27] width 15 height 15
click at [1090, 26] on icon "button" at bounding box center [1087, 27] width 15 height 15
click at [1090, 26] on icon "button" at bounding box center [1086, 27] width 15 height 15
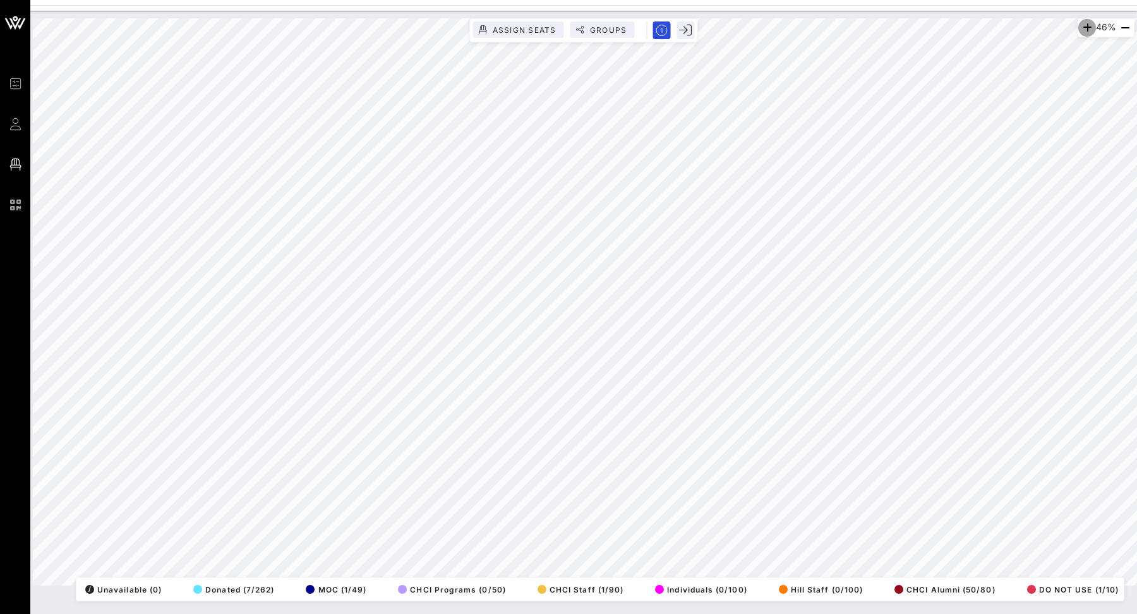
click at [1090, 26] on icon "button" at bounding box center [1086, 27] width 15 height 15
click at [1090, 26] on icon "button" at bounding box center [1087, 27] width 15 height 15
click at [1090, 26] on icon "button" at bounding box center [1086, 27] width 15 height 15
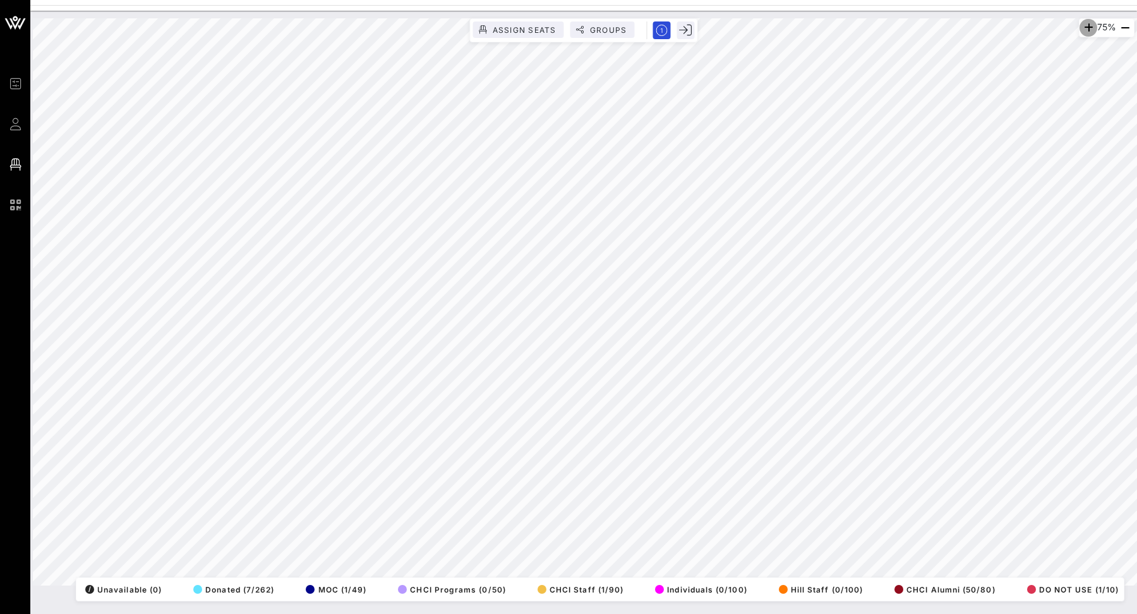
click at [1090, 26] on icon "button" at bounding box center [1088, 27] width 15 height 15
click at [1090, 26] on icon "button" at bounding box center [1086, 27] width 15 height 15
